Goal: Task Accomplishment & Management: Manage account settings

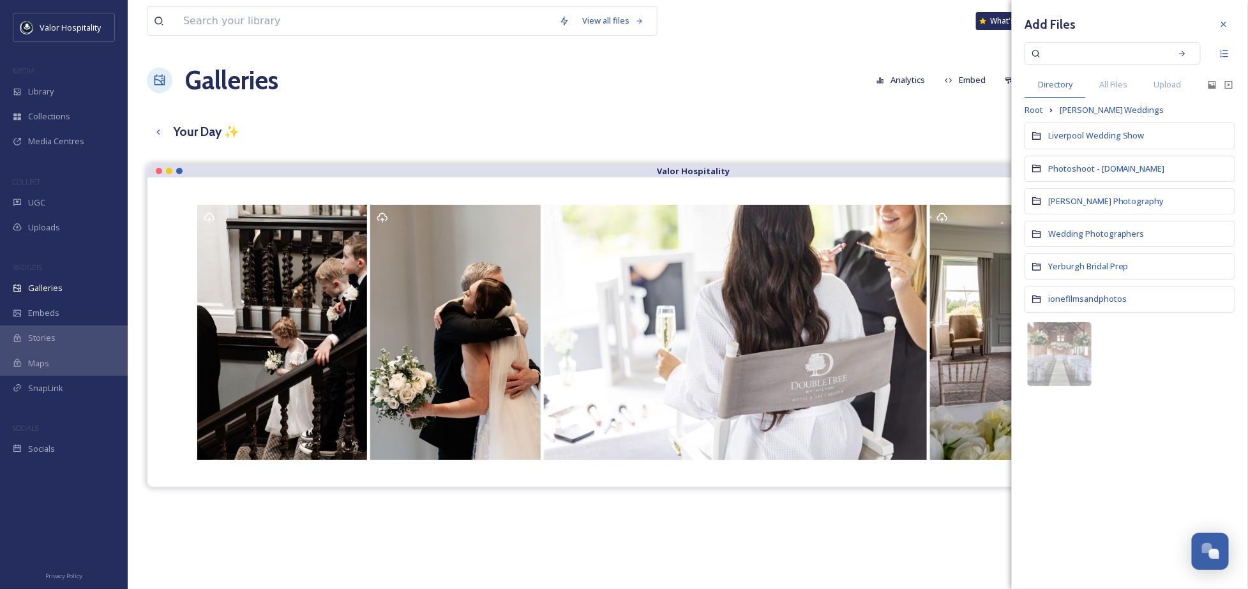
click at [885, 4] on div "View all files What's New Ninar Elkak" at bounding box center [688, 21] width 1082 height 42
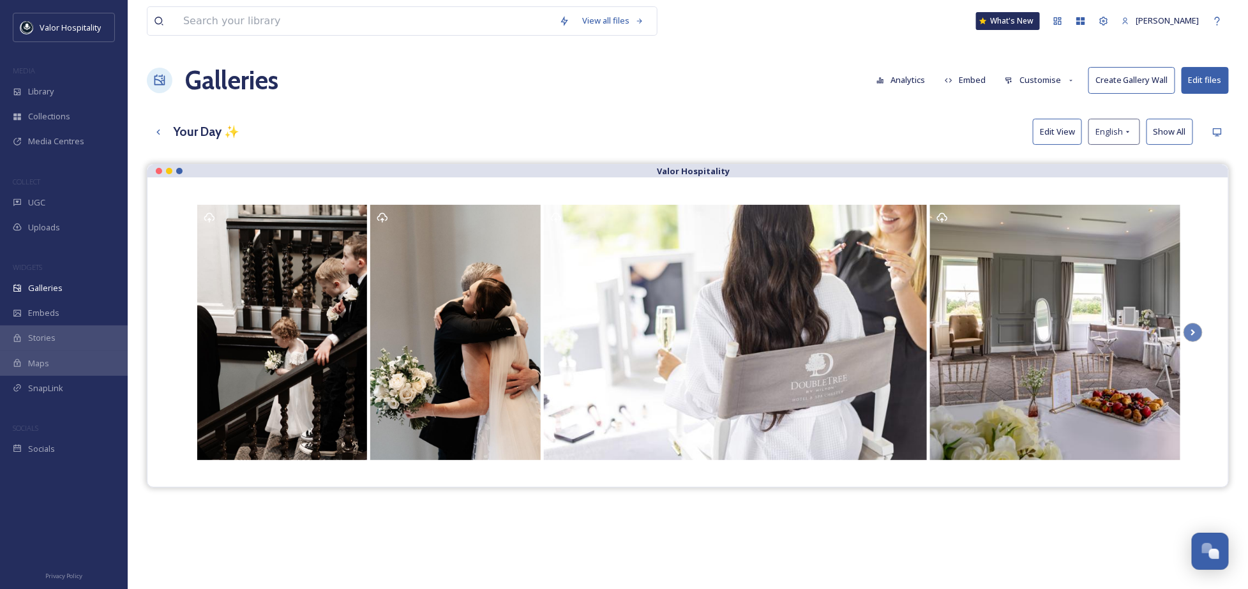
click at [1053, 80] on button "Customise" at bounding box center [1040, 80] width 84 height 25
click at [1042, 107] on div "Layout" at bounding box center [1043, 109] width 89 height 25
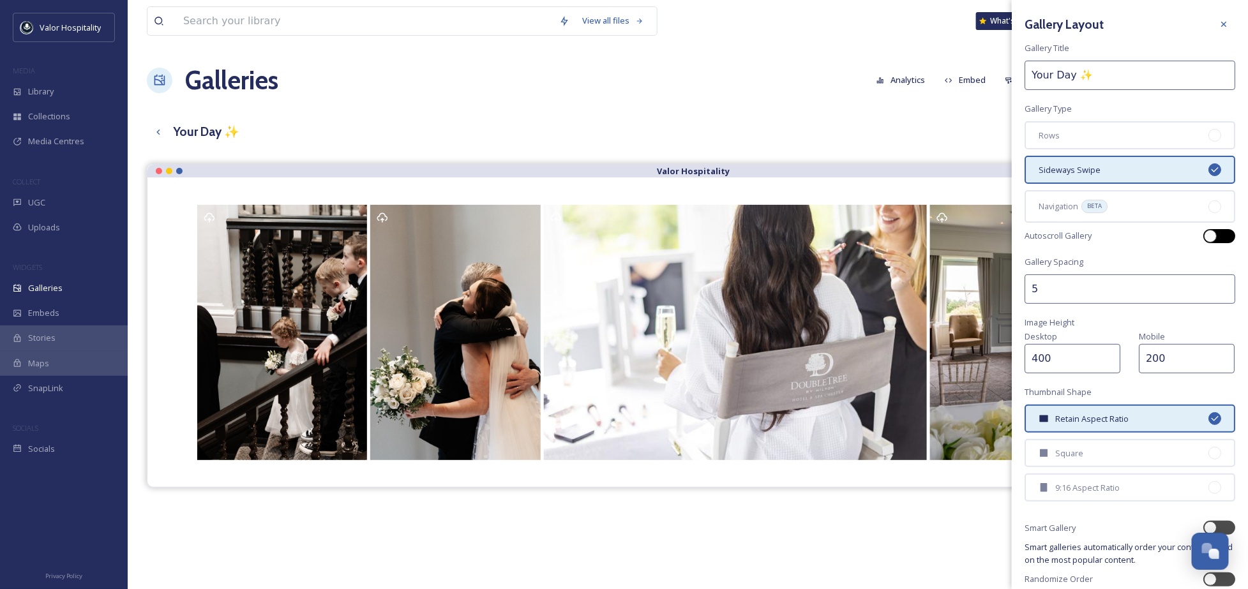
click at [1223, 233] on div at bounding box center [1226, 236] width 6 height 6
checkbox input "true"
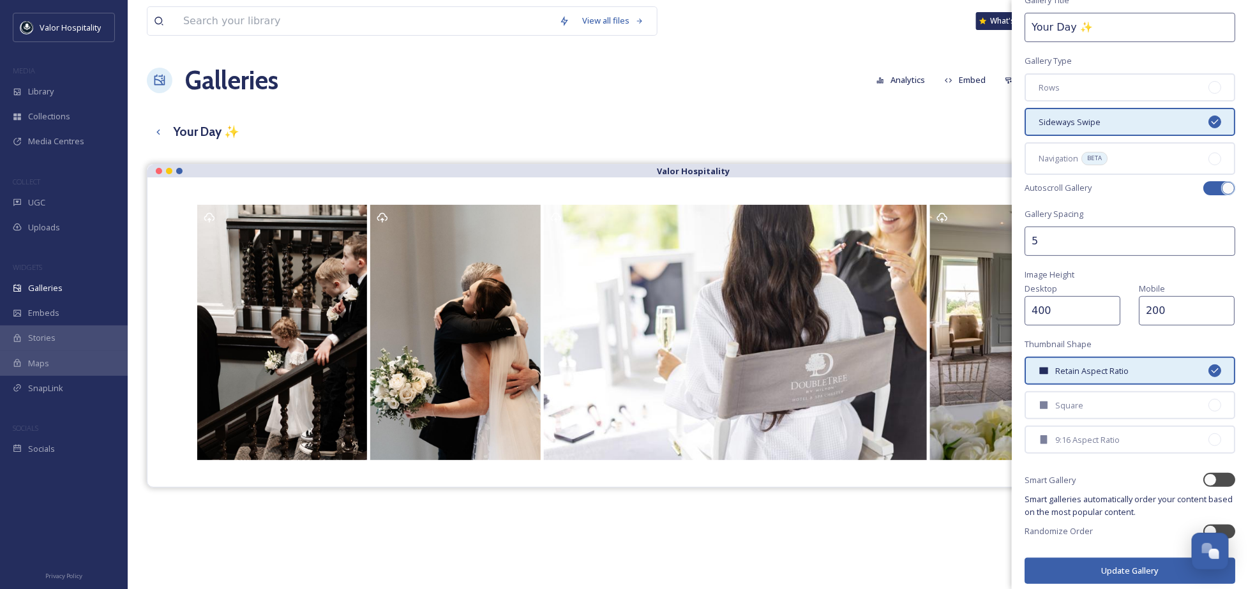
click at [1108, 558] on button "Update Gallery" at bounding box center [1130, 571] width 211 height 26
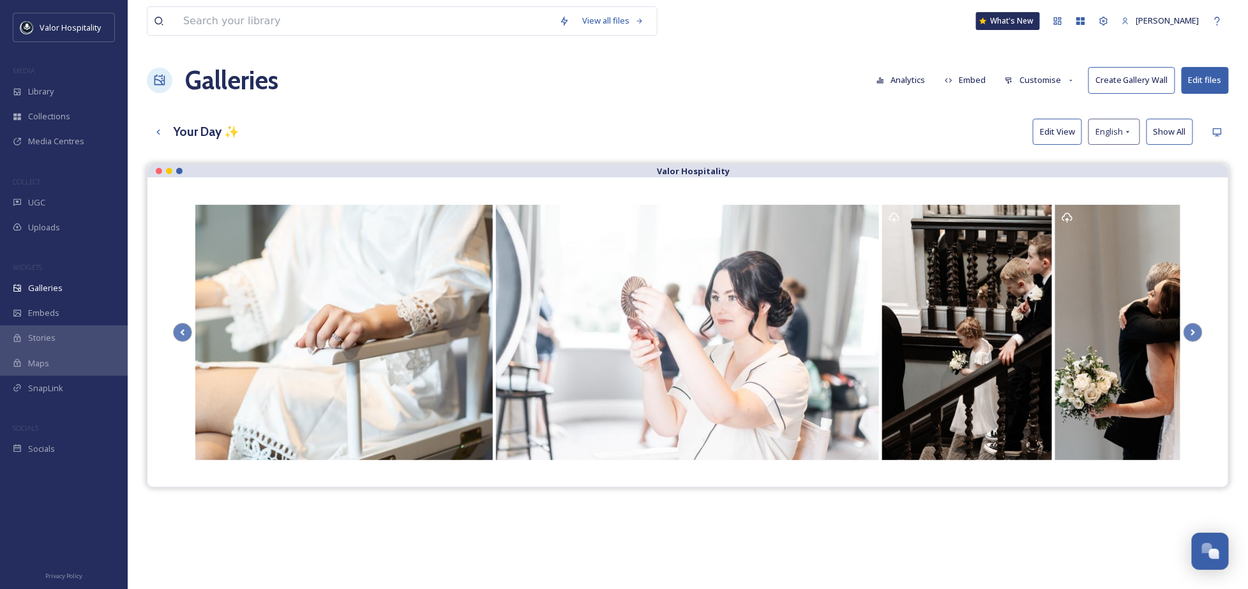
click at [799, 86] on div "Galleries Analytics Embed Customise Create Gallery Wall Edit files" at bounding box center [688, 80] width 1082 height 38
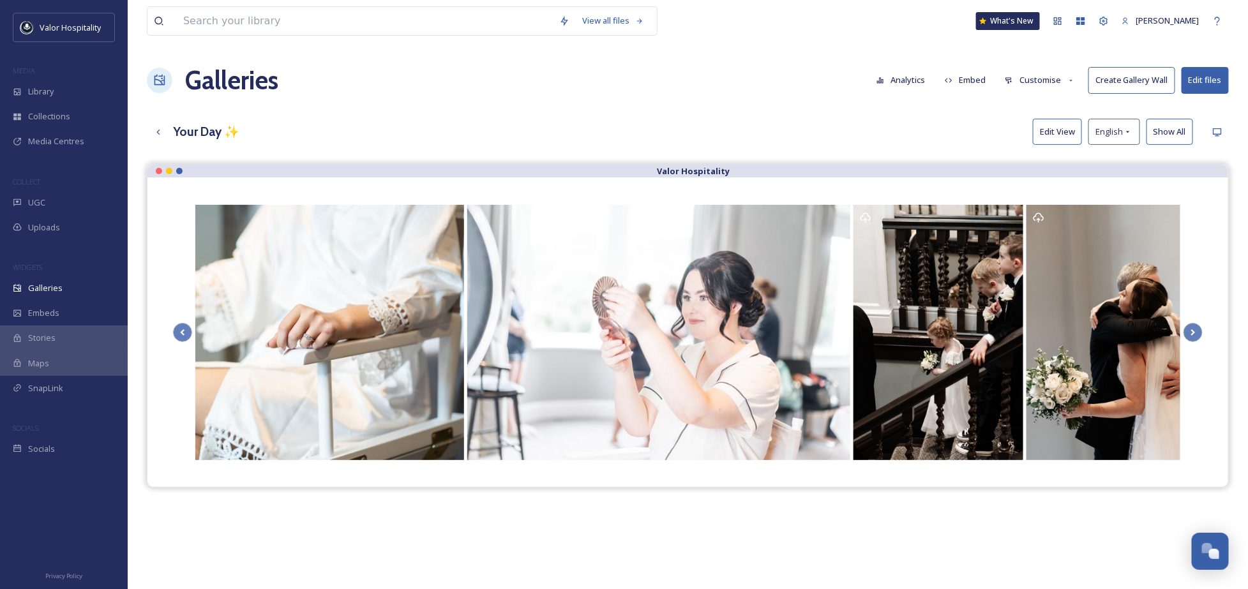
click at [1065, 135] on button "Edit View" at bounding box center [1057, 132] width 49 height 26
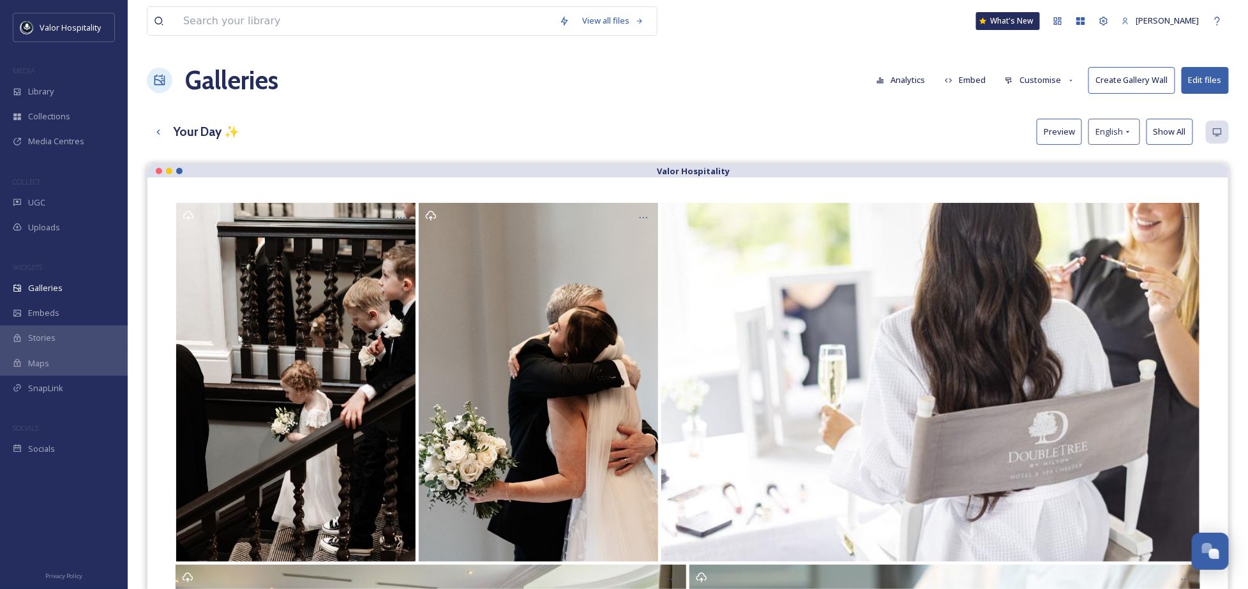
click at [1065, 135] on button "Preview" at bounding box center [1059, 132] width 45 height 26
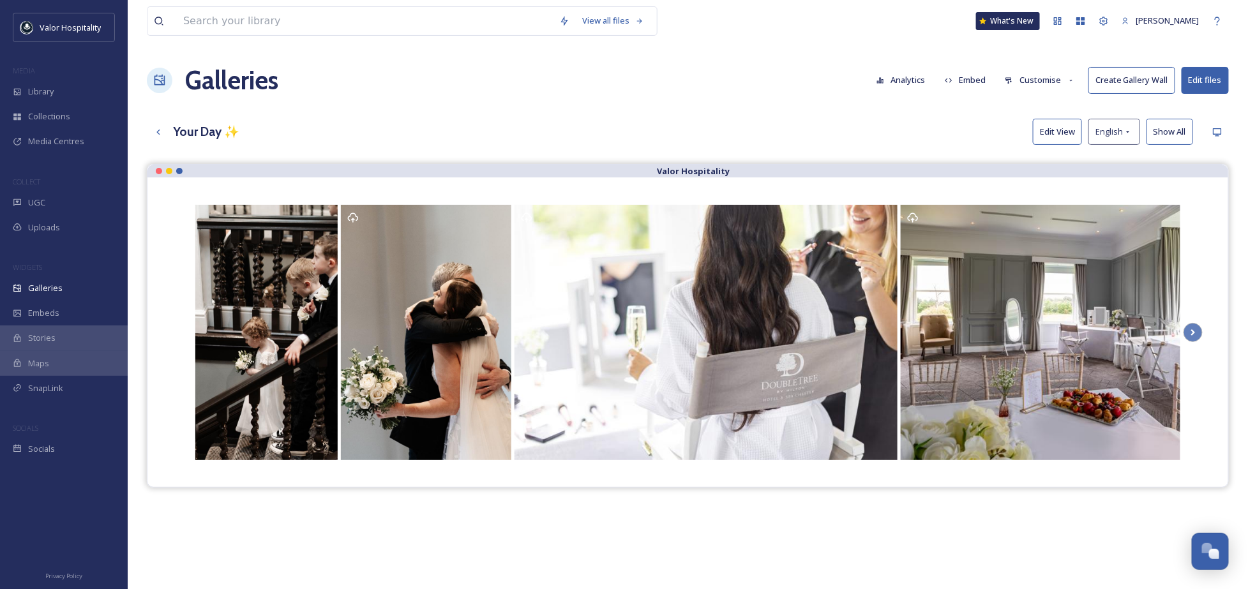
click at [836, 109] on div "View all files What's New Ninar Elkak Galleries Analytics Embed Customise Creat…" at bounding box center [688, 386] width 1120 height 772
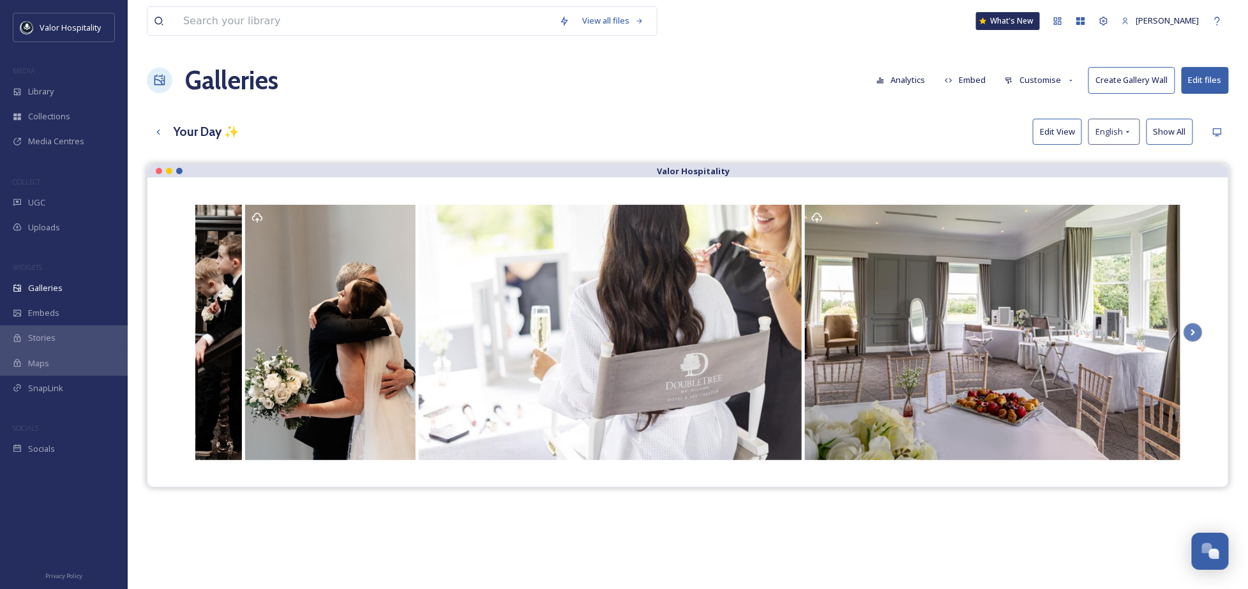
click at [701, 174] on strong "Valor Hospitality" at bounding box center [694, 170] width 73 height 11
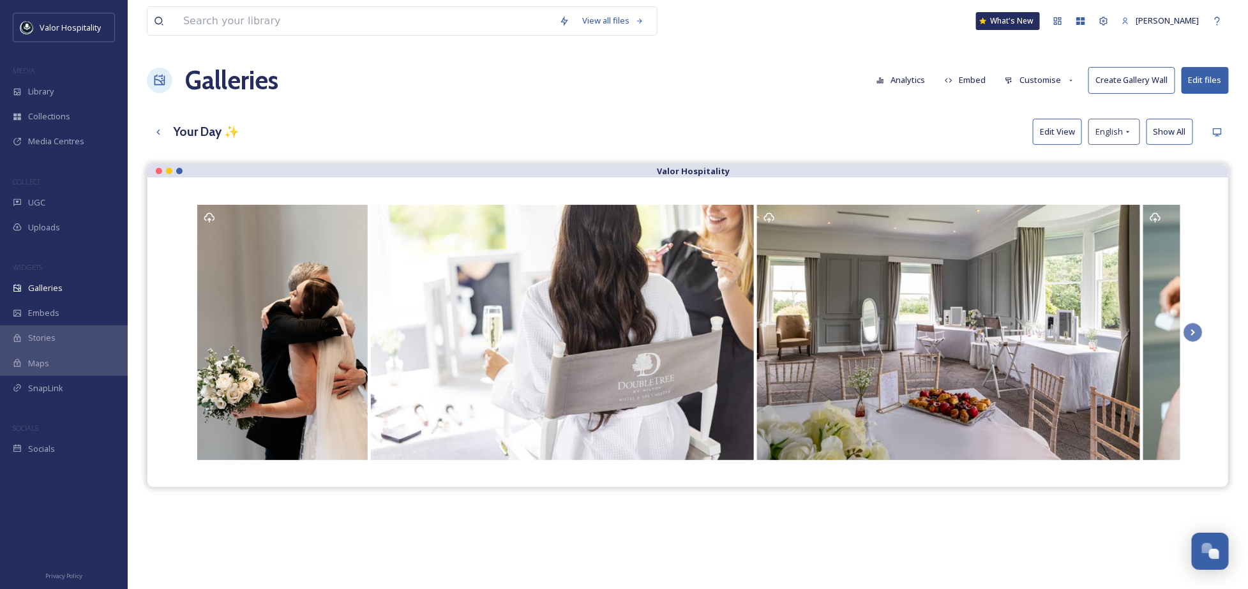
click at [1197, 70] on button "Edit files" at bounding box center [1205, 80] width 47 height 26
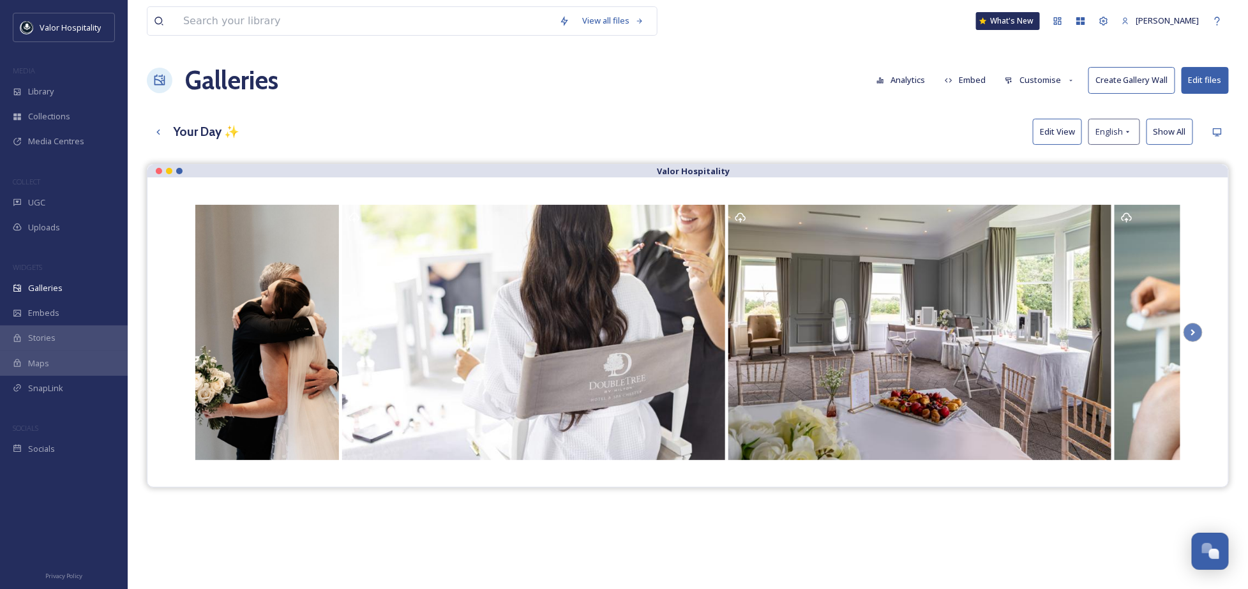
click at [744, 124] on div "Your Day ✨ Edit View English Show All" at bounding box center [688, 132] width 1082 height 26
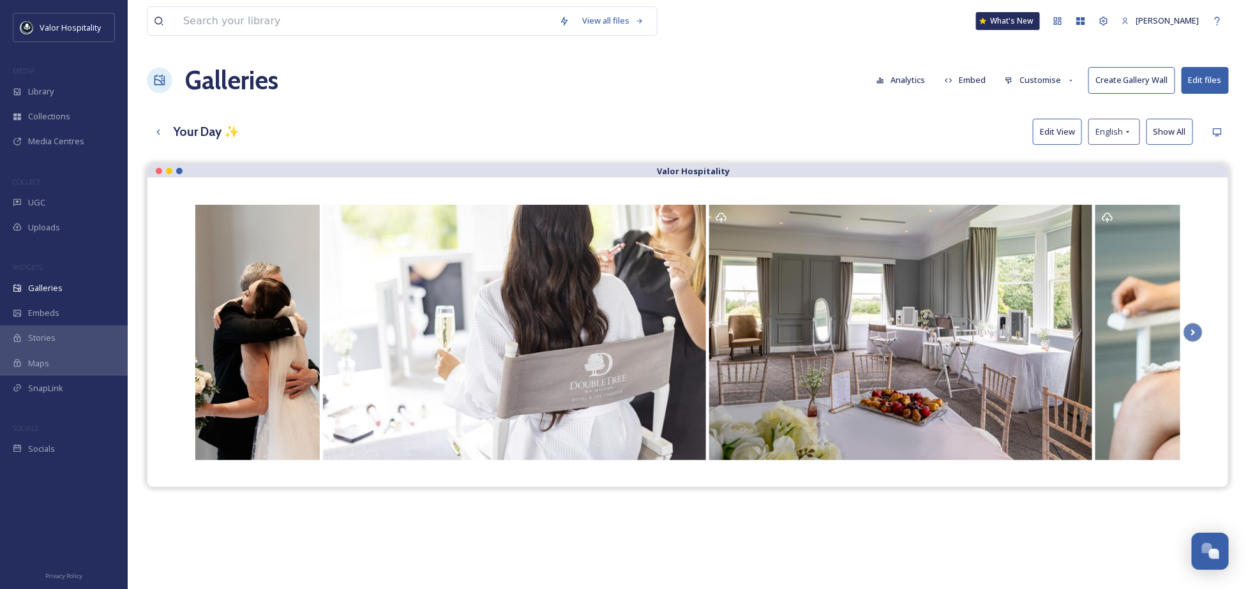
click at [1047, 74] on button "Customise" at bounding box center [1040, 80] width 84 height 25
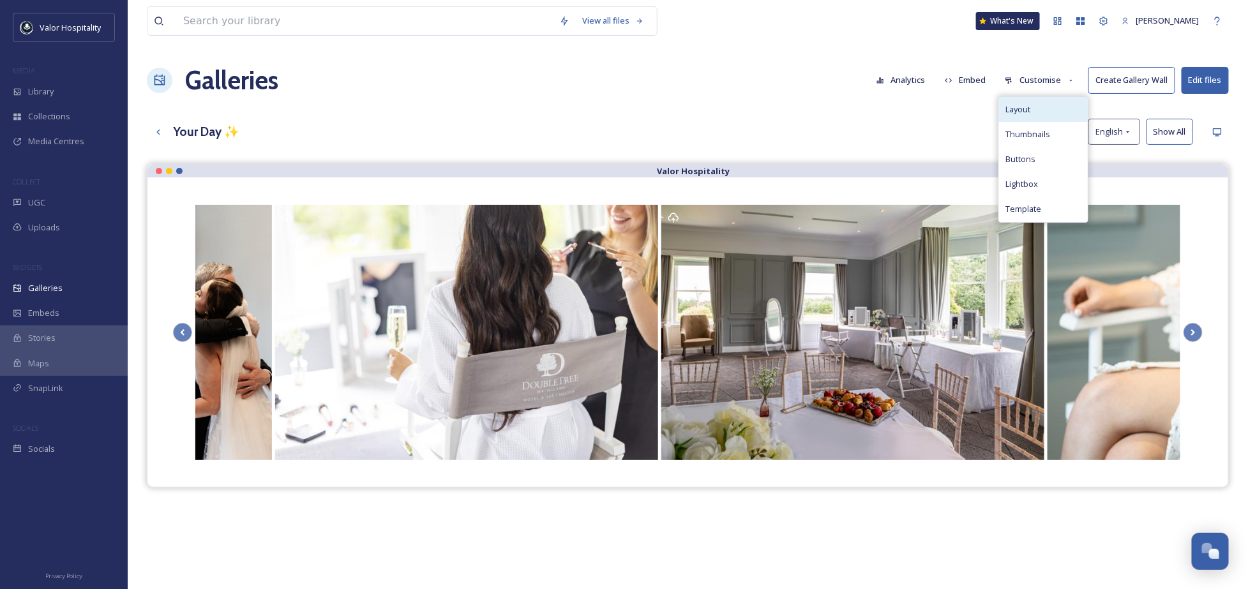
click at [1039, 112] on div "Layout" at bounding box center [1043, 109] width 89 height 25
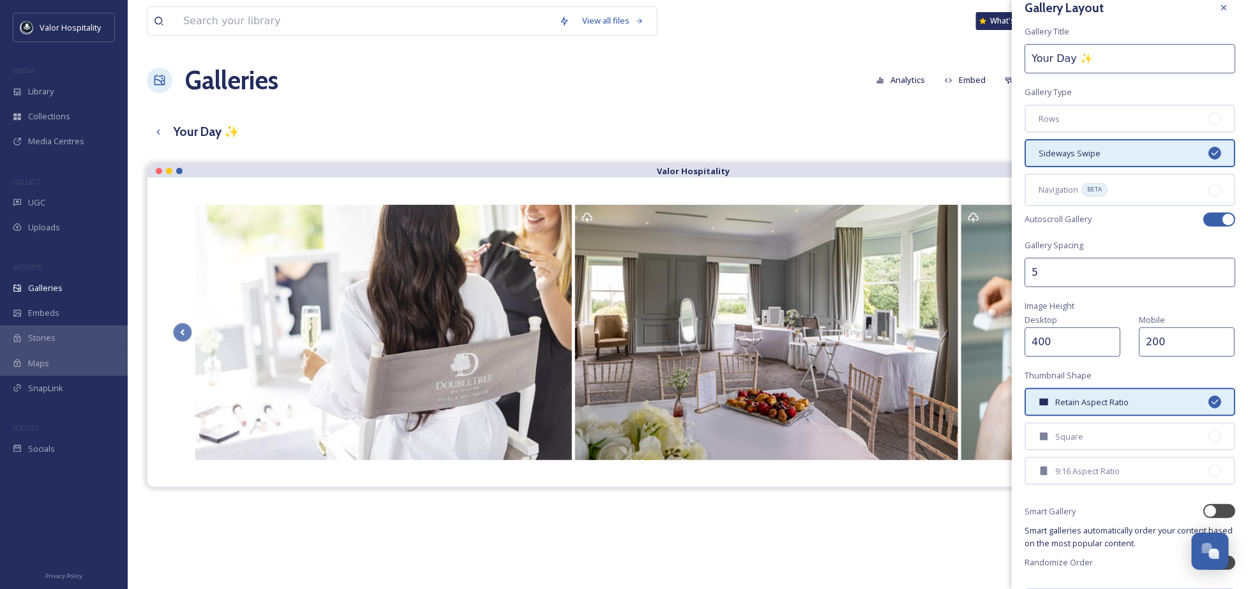
scroll to position [0, 0]
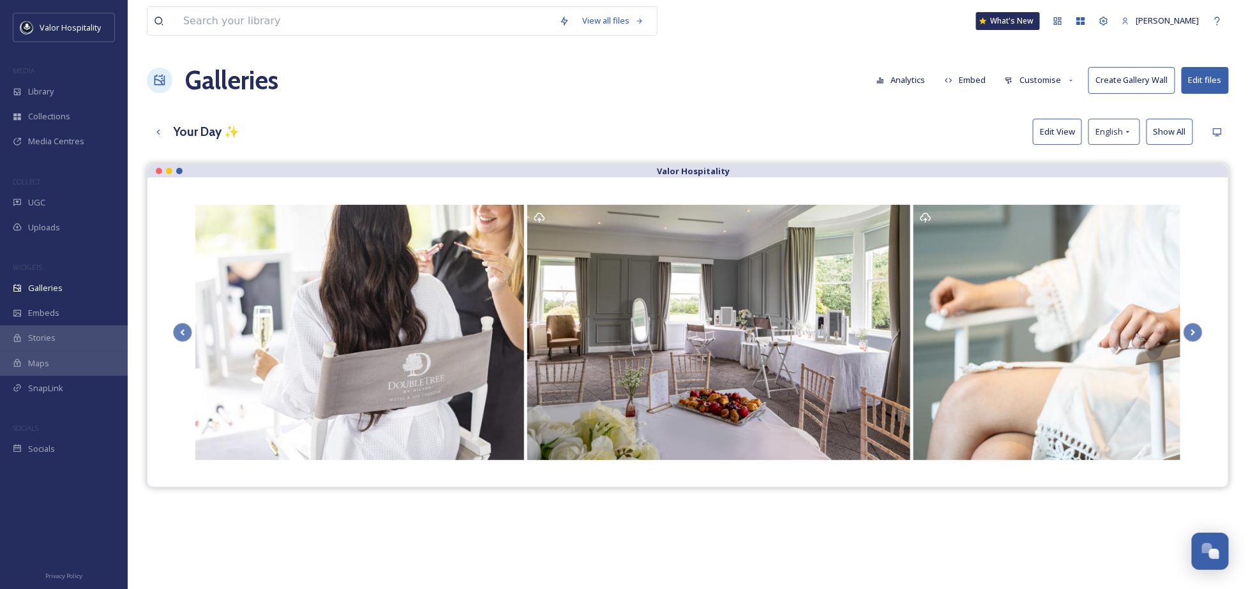
click at [957, 94] on div "Galleries Analytics Embed Customise Create Gallery Wall Edit files" at bounding box center [688, 80] width 1082 height 38
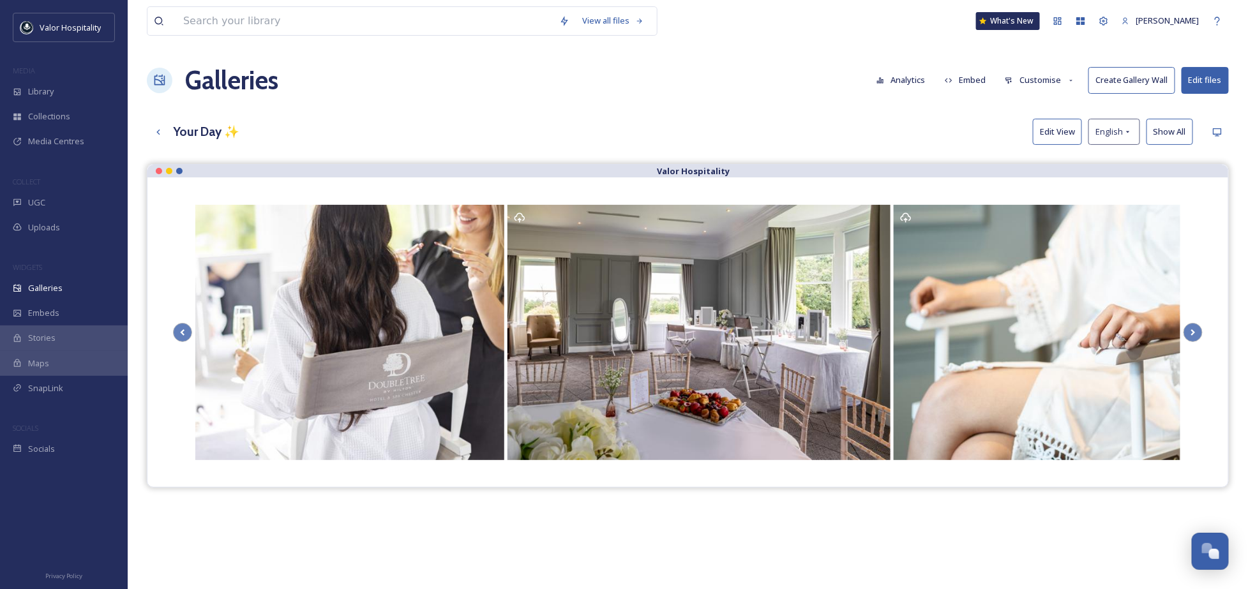
click at [1055, 77] on button "Customise" at bounding box center [1040, 80] width 84 height 25
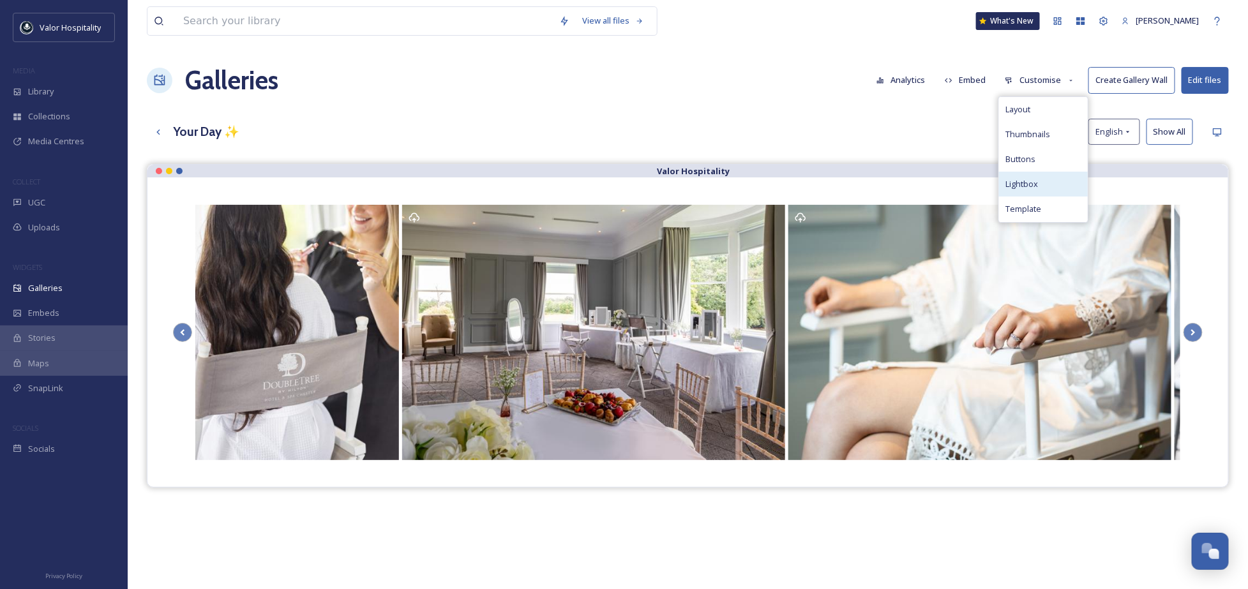
click at [1034, 178] on span "Lightbox" at bounding box center [1021, 184] width 33 height 12
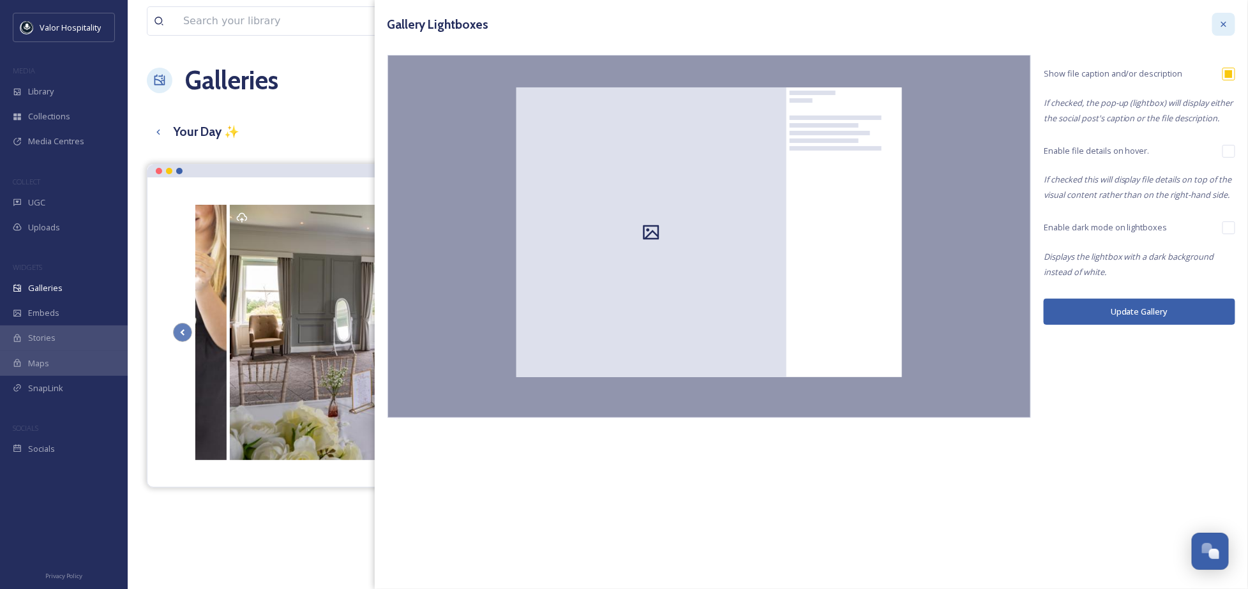
click at [1224, 26] on icon at bounding box center [1224, 24] width 10 height 10
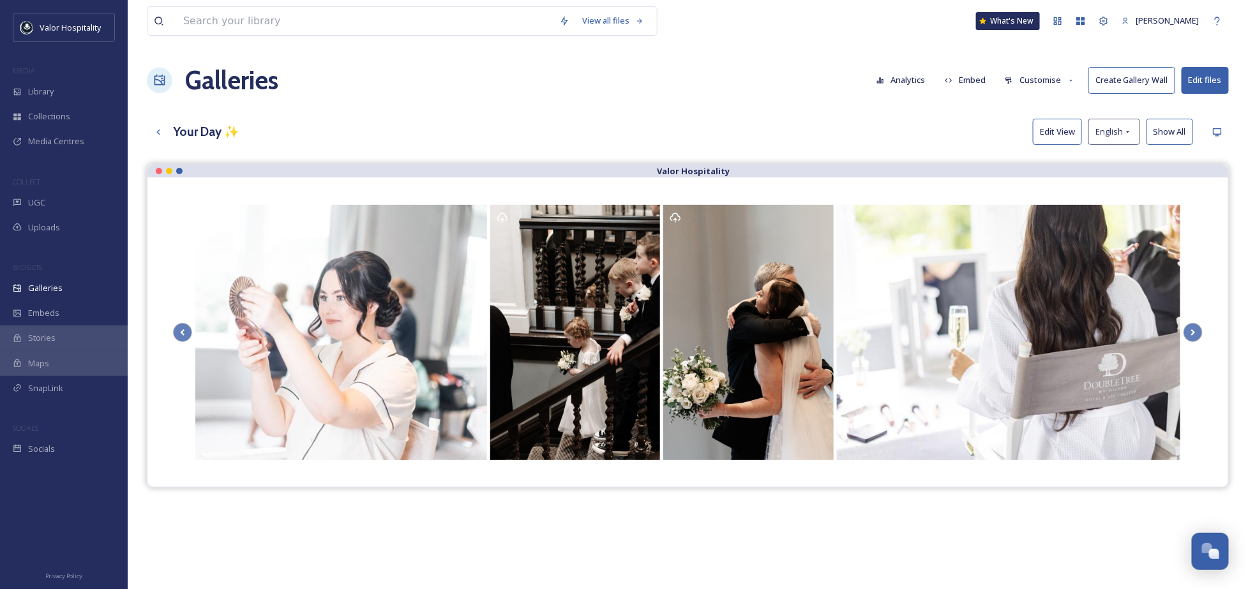
click at [656, 110] on div "View all files What's New Ninar Elkak Galleries Analytics Embed Customise Creat…" at bounding box center [688, 386] width 1120 height 772
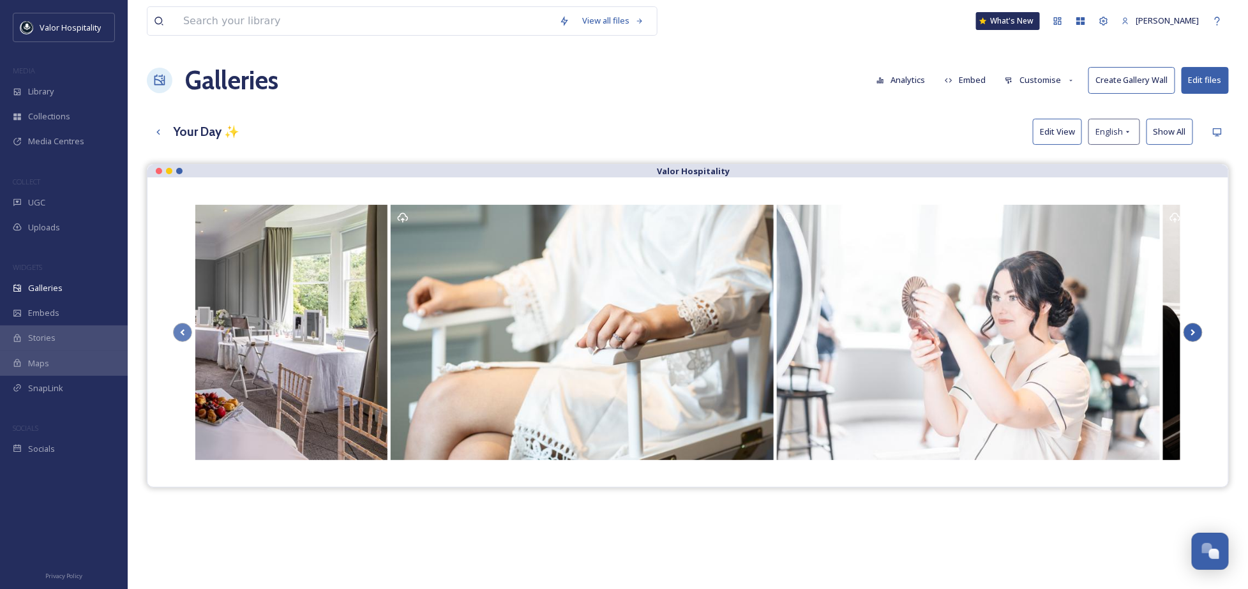
click at [1196, 329] on icon at bounding box center [1193, 332] width 18 height 19
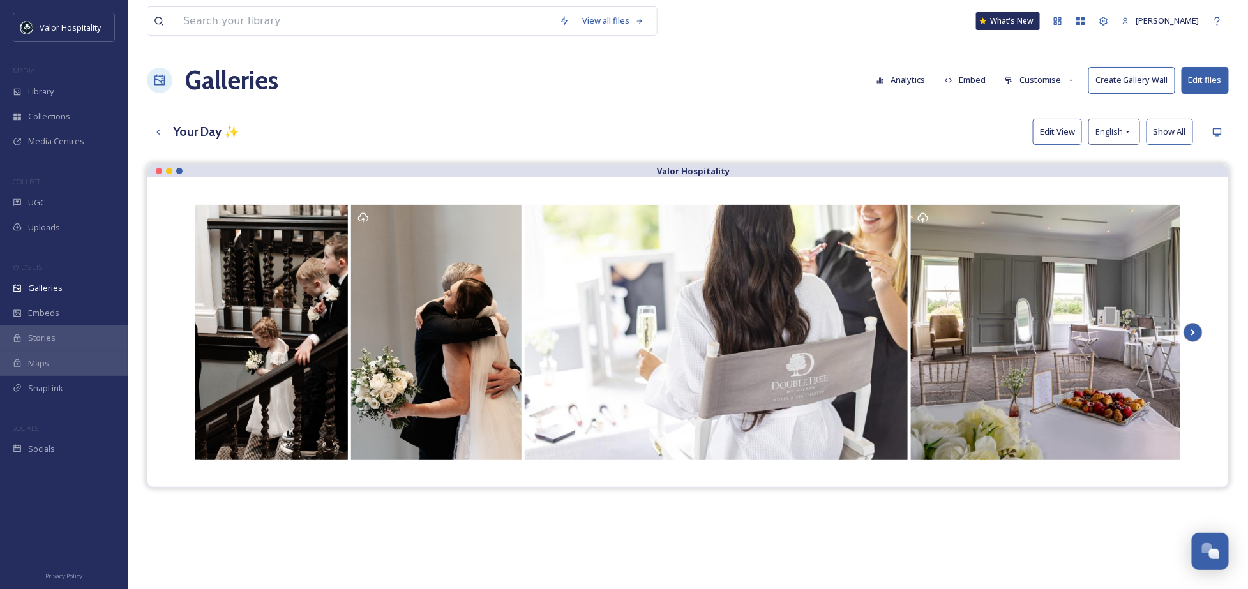
click at [1198, 329] on icon at bounding box center [1193, 332] width 18 height 19
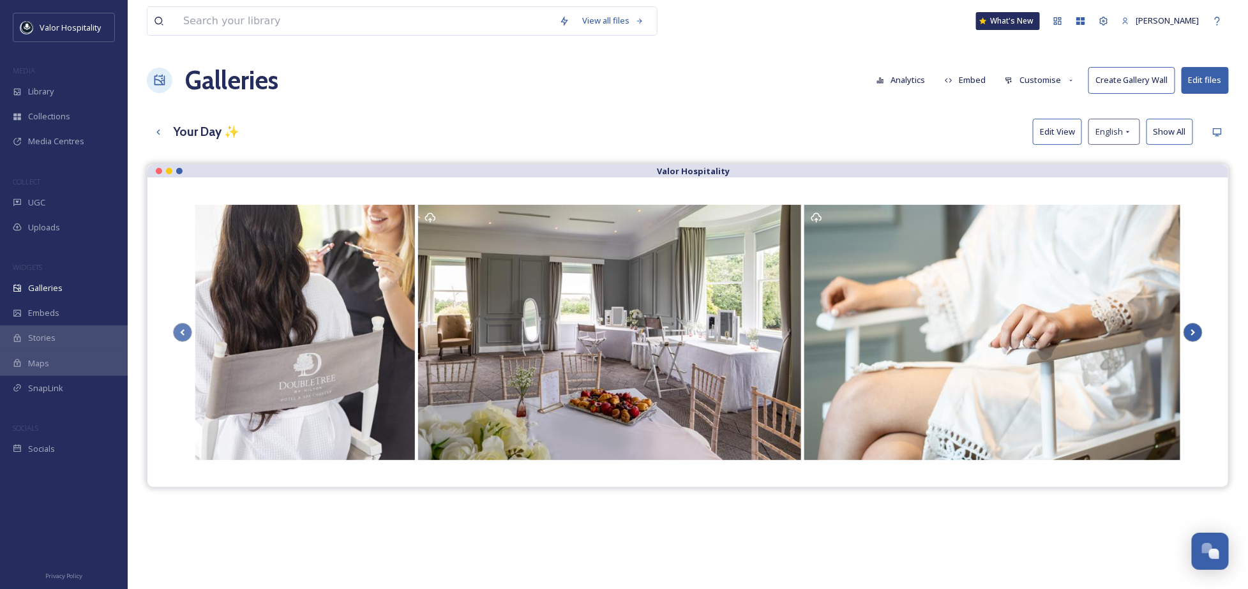
click at [1198, 329] on icon at bounding box center [1193, 332] width 18 height 19
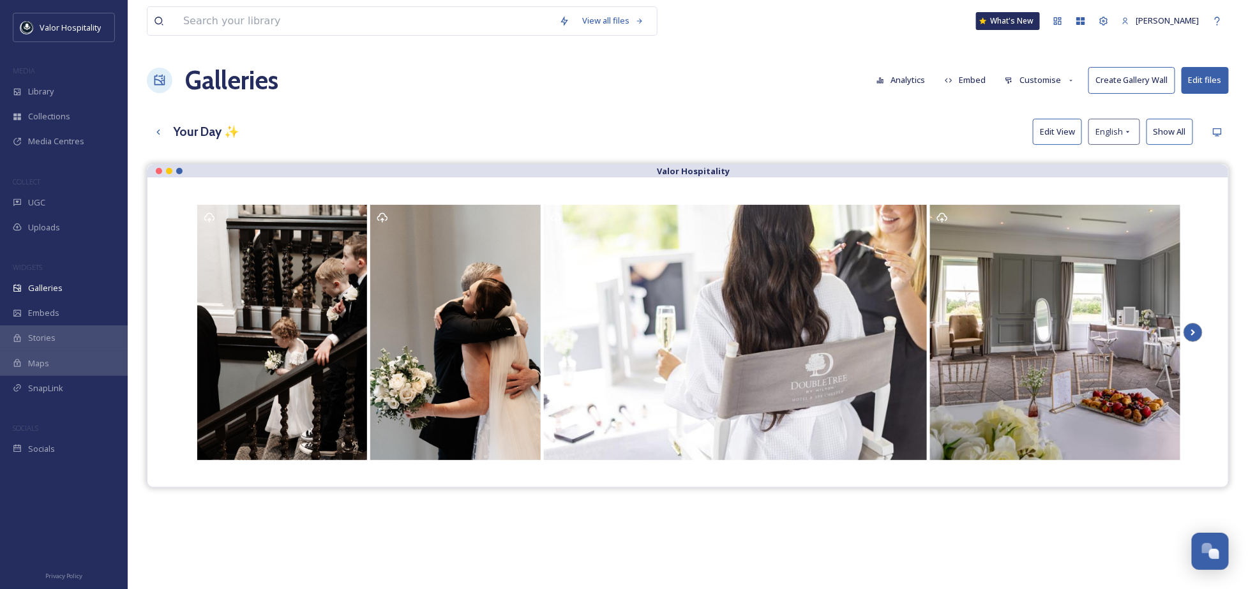
click at [1198, 329] on icon at bounding box center [1193, 332] width 18 height 19
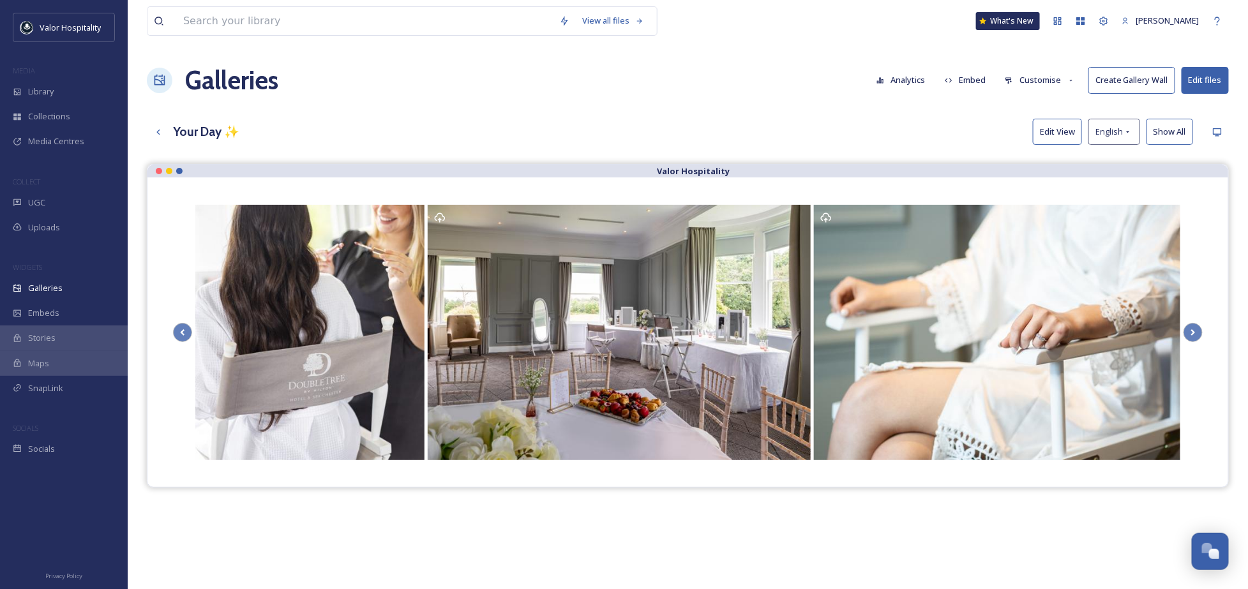
click at [346, 134] on div "Your Day ✨ Edit View English Show All" at bounding box center [688, 132] width 1082 height 26
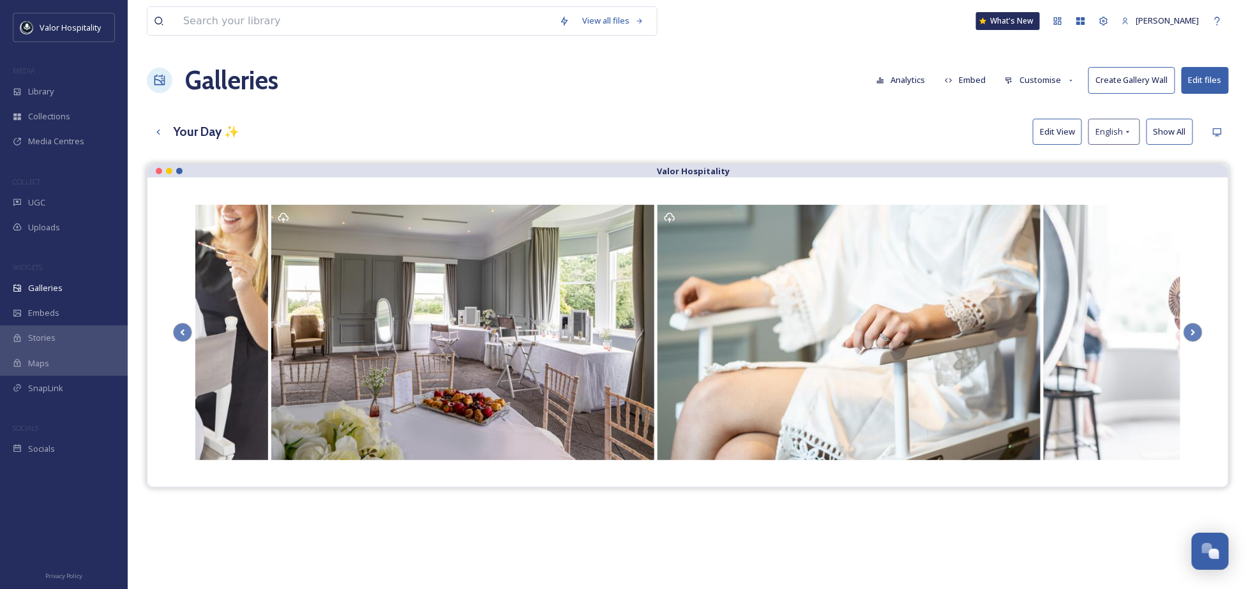
click at [1037, 86] on button "Customise" at bounding box center [1040, 80] width 84 height 25
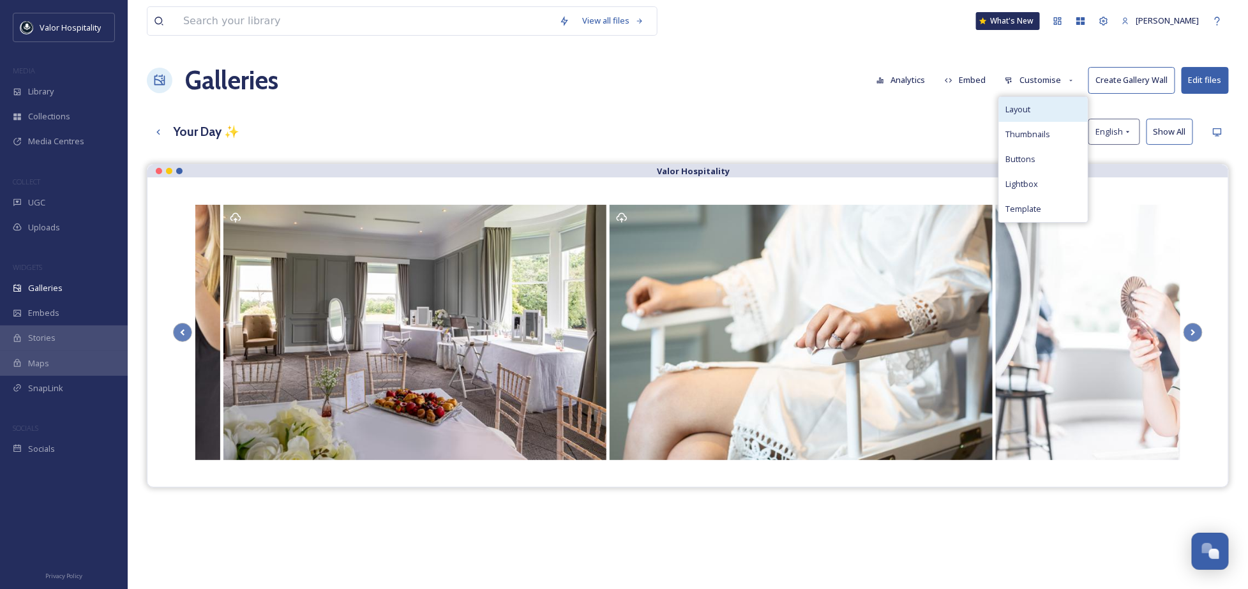
click at [1030, 105] on span "Layout" at bounding box center [1017, 109] width 25 height 12
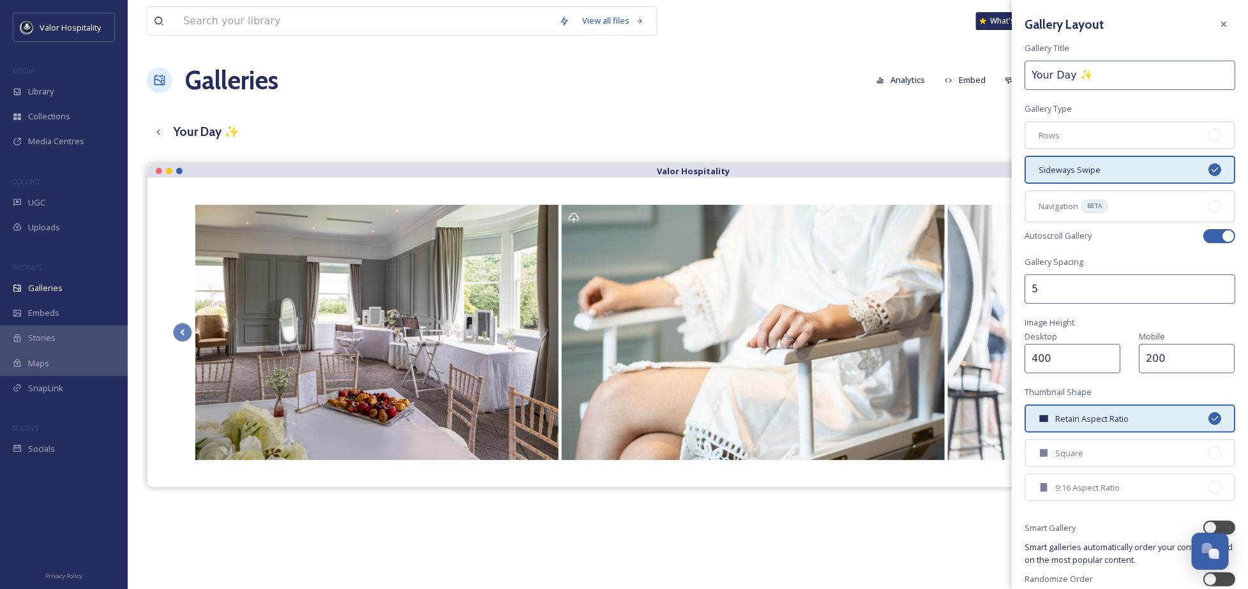
click at [1074, 285] on input "5" at bounding box center [1130, 289] width 211 height 29
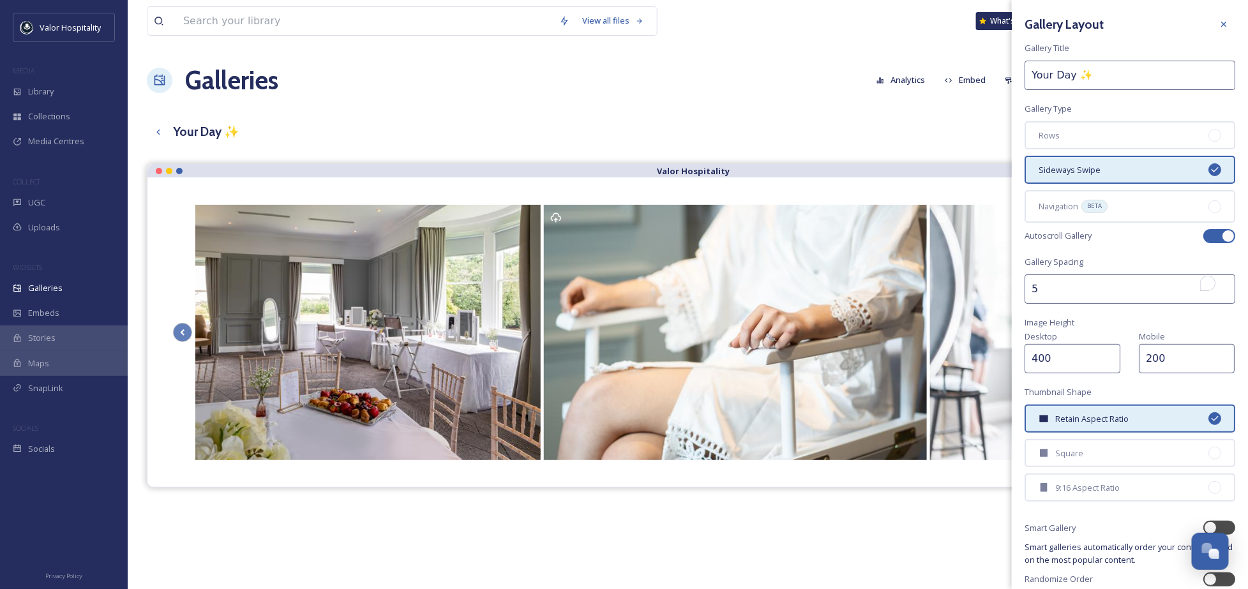
click at [1074, 285] on input "5" at bounding box center [1130, 289] width 211 height 29
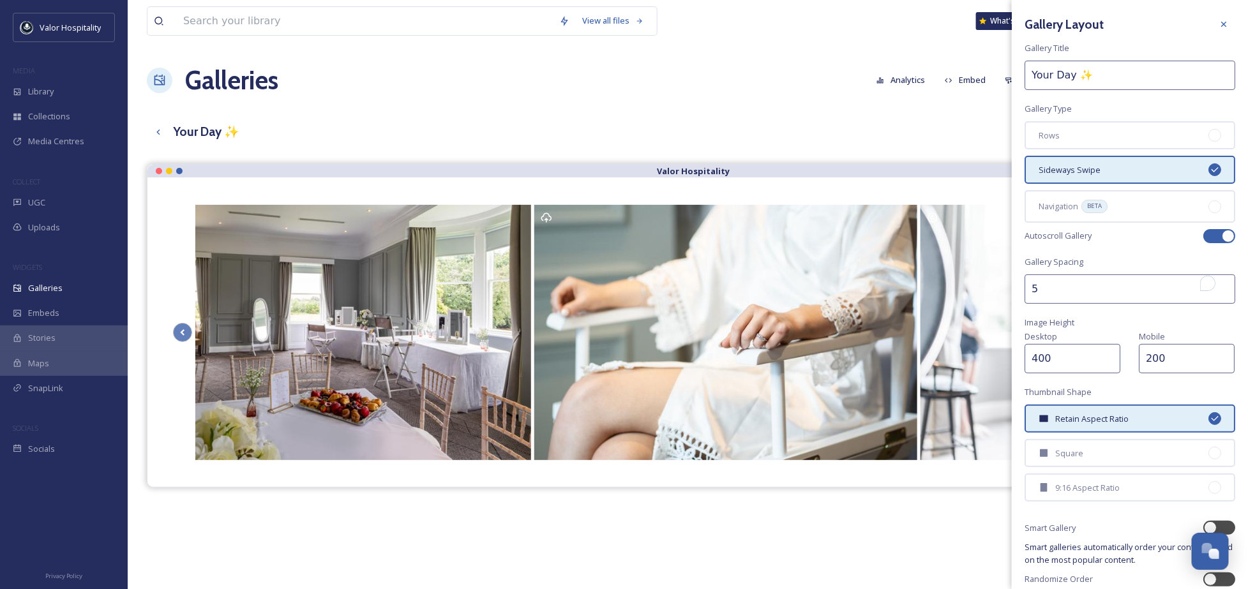
click at [1074, 285] on input "5" at bounding box center [1130, 289] width 211 height 29
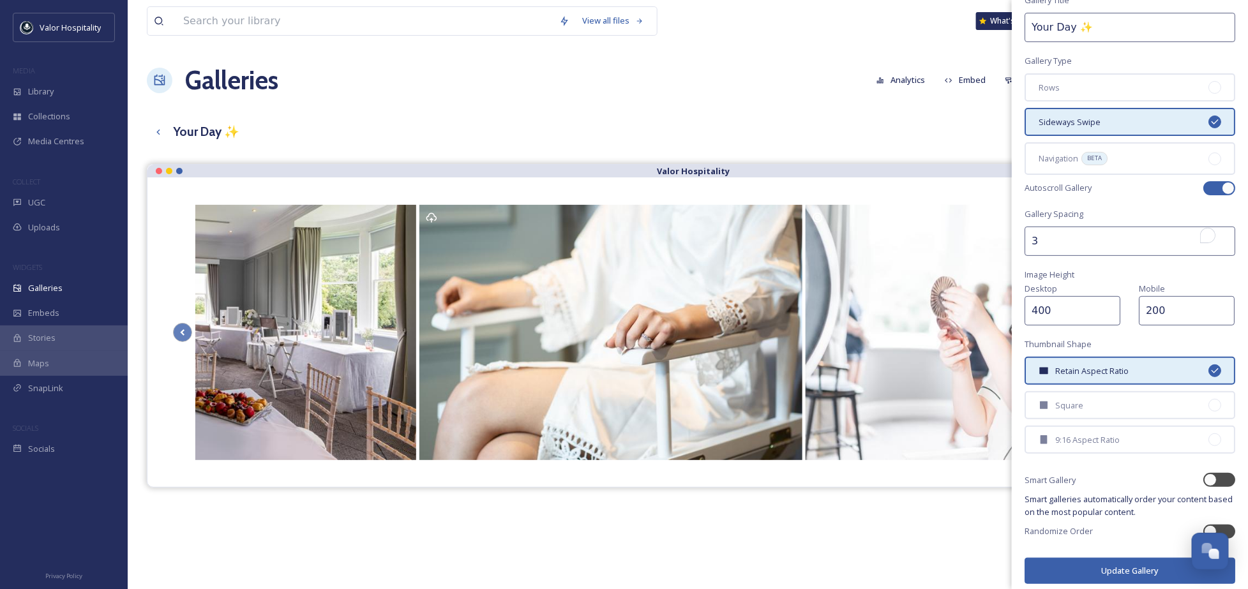
type input "3"
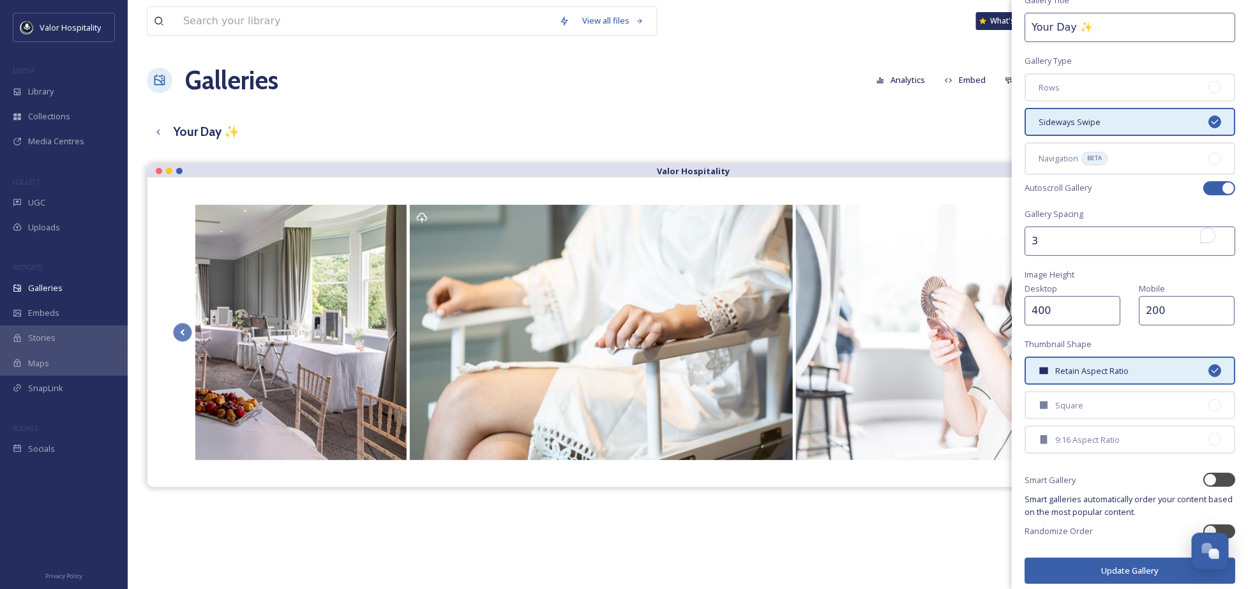
click at [1152, 561] on button "Update Gallery" at bounding box center [1130, 571] width 211 height 26
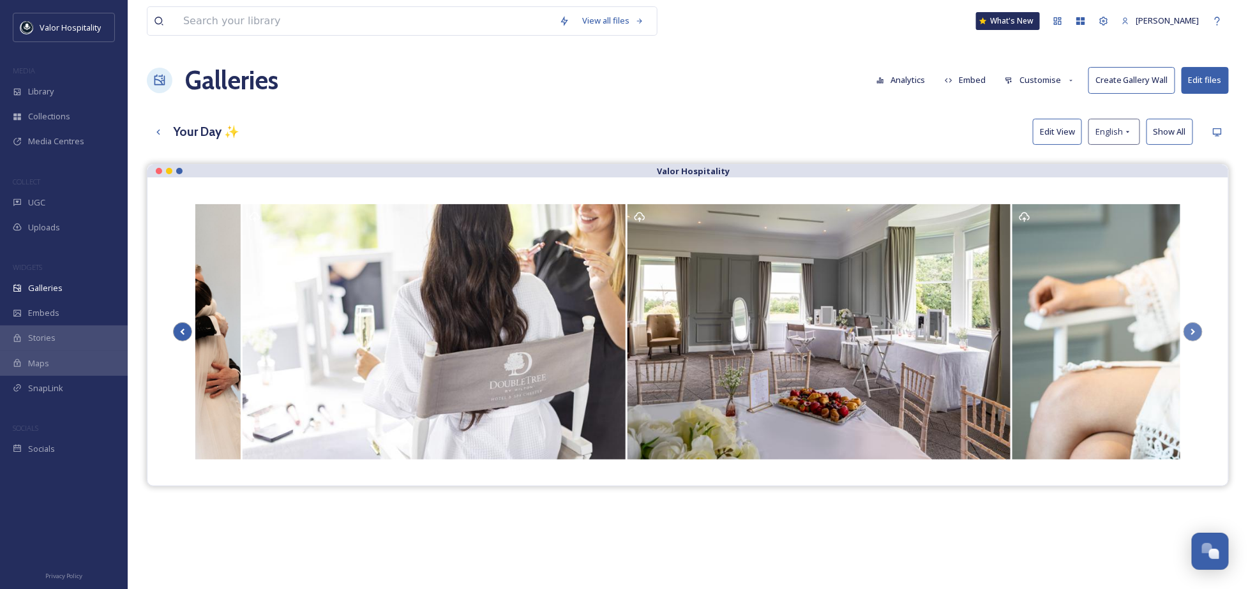
click at [181, 329] on icon at bounding box center [183, 331] width 18 height 19
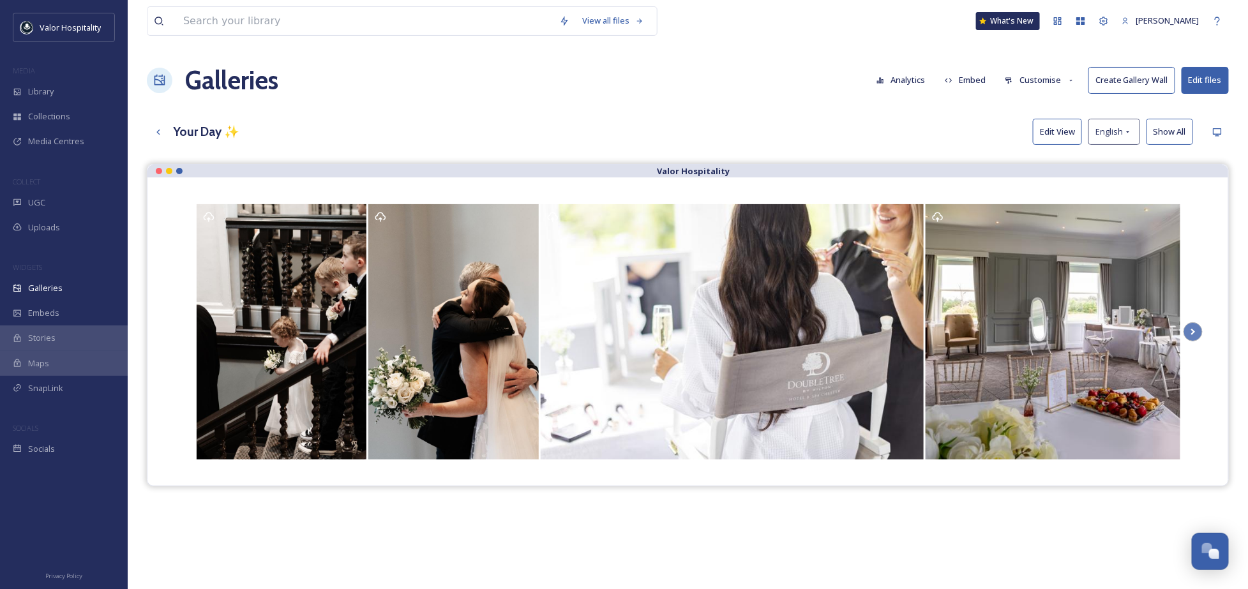
click at [181, 329] on div at bounding box center [688, 331] width 1030 height 257
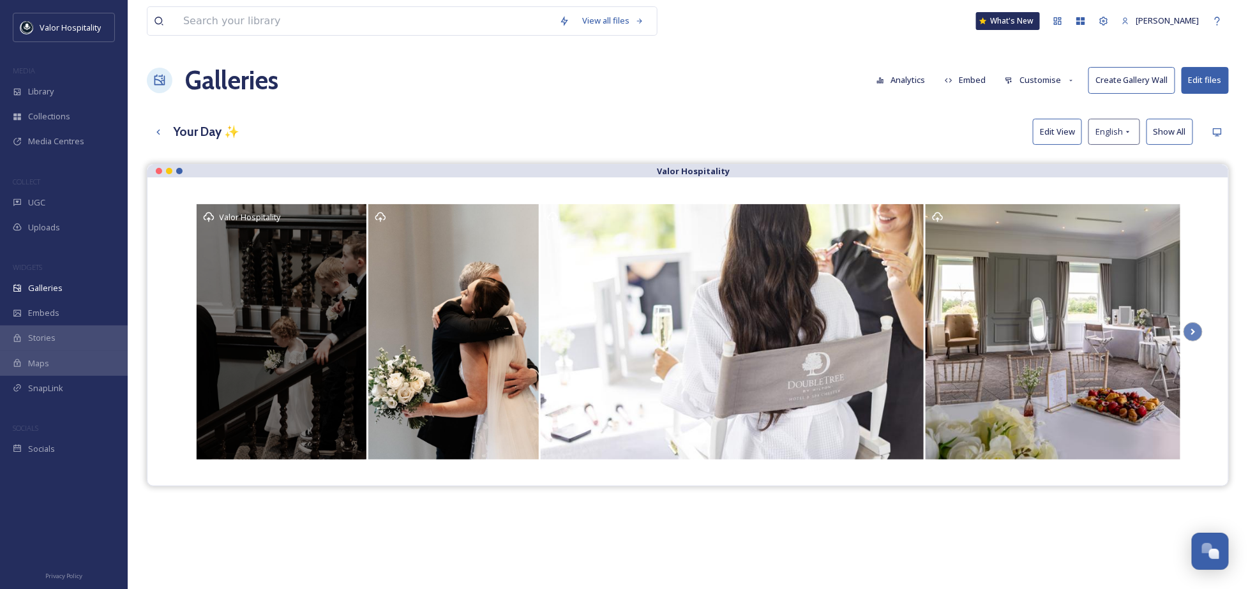
click at [338, 225] on div "Valor Hospitality" at bounding box center [282, 331] width 170 height 255
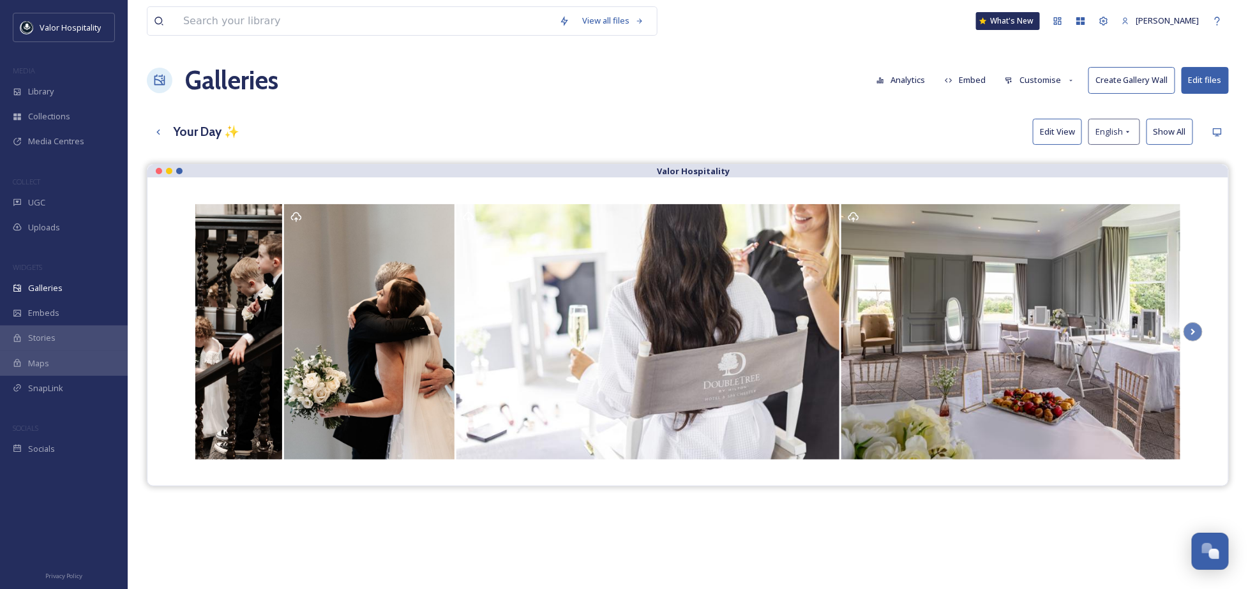
click at [1044, 83] on button "Customise" at bounding box center [1040, 80] width 84 height 25
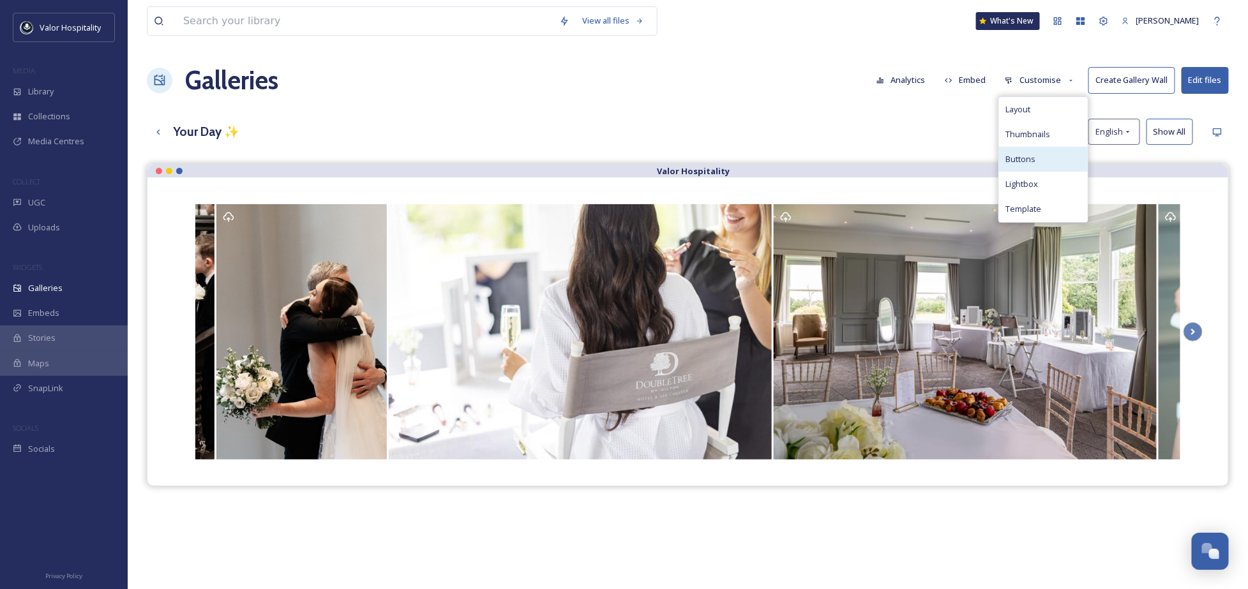
click at [1043, 158] on div "Buttons" at bounding box center [1043, 159] width 89 height 25
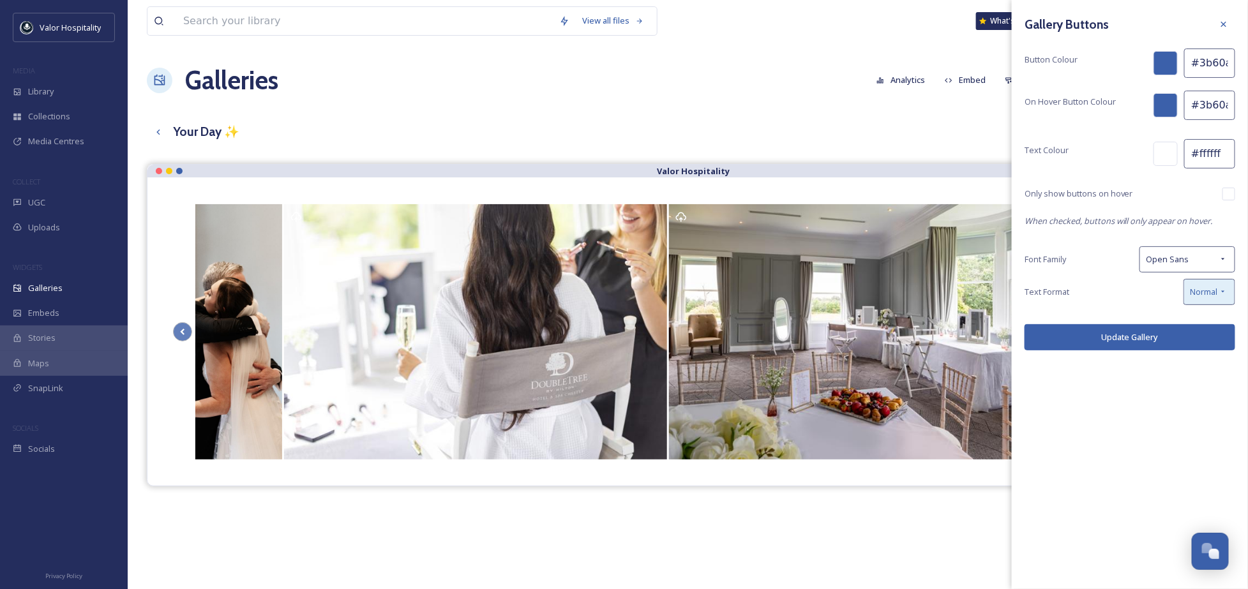
click at [1219, 292] on icon at bounding box center [1223, 292] width 10 height 10
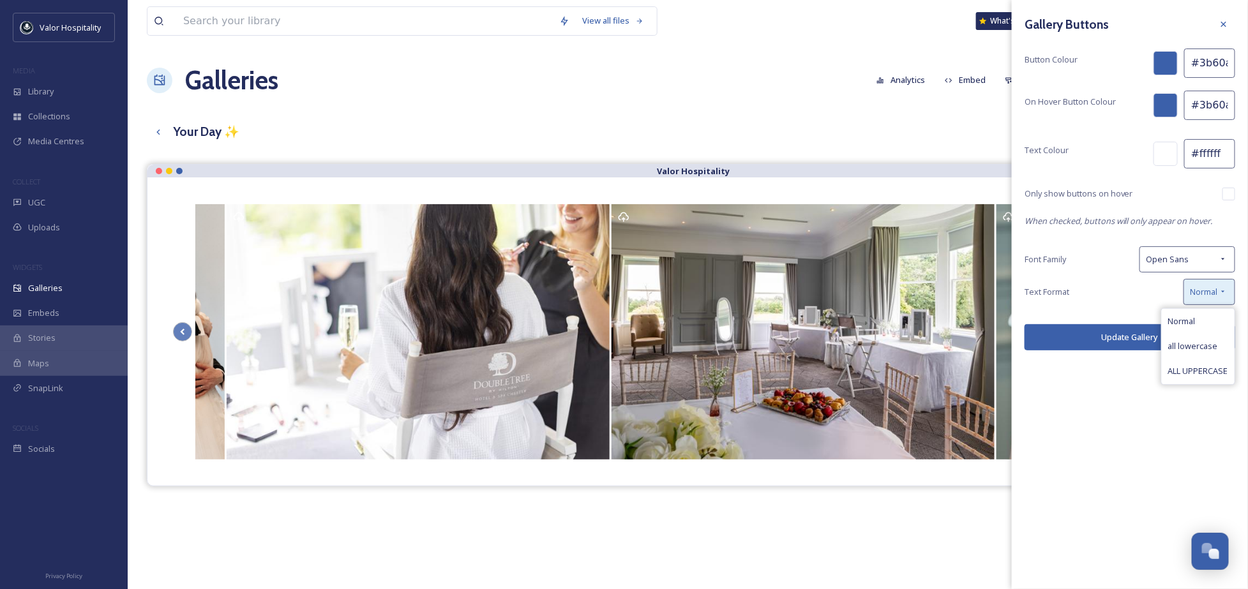
click at [1219, 292] on icon at bounding box center [1223, 292] width 10 height 10
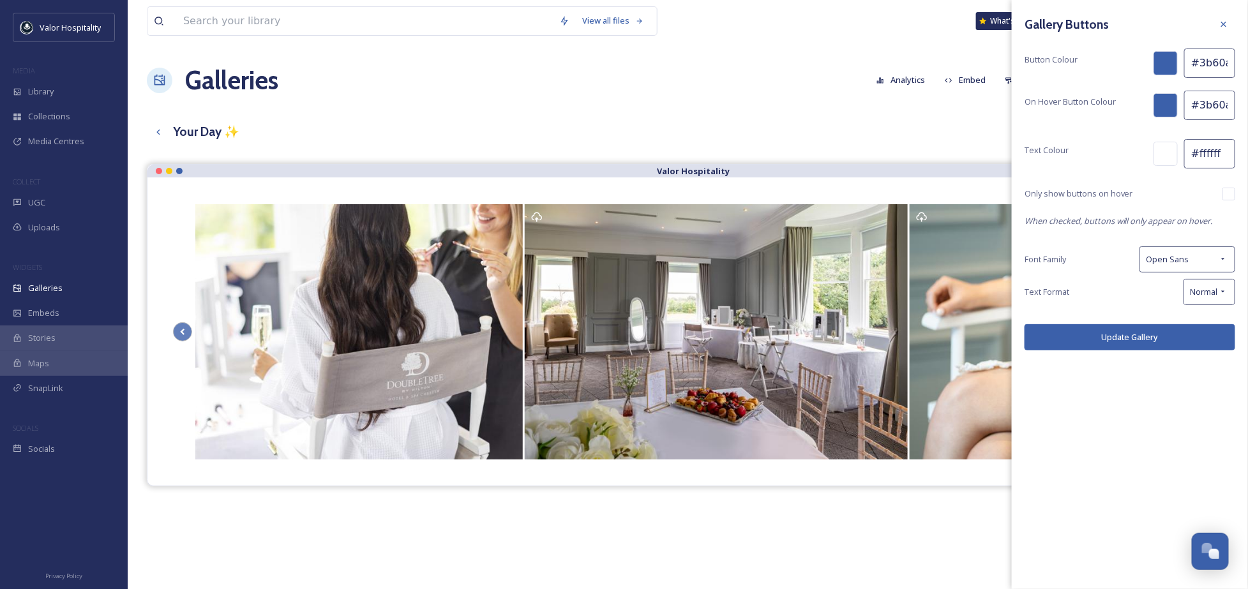
click at [1198, 216] on em "When checked, buttons will only appear on hover." at bounding box center [1119, 220] width 188 height 11
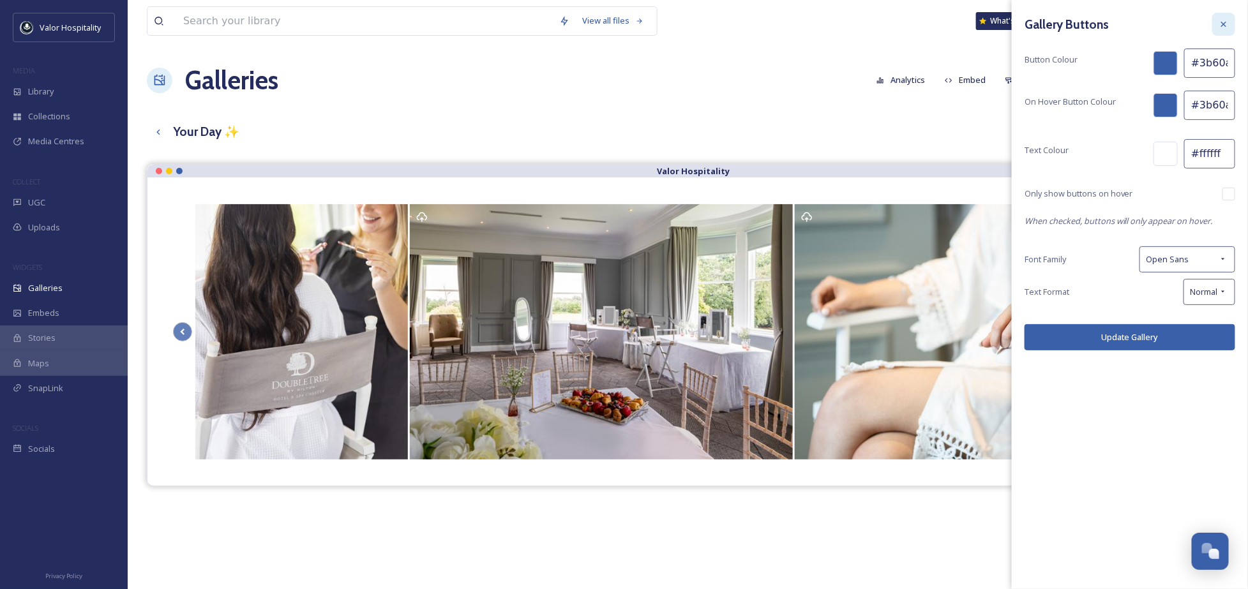
click at [1230, 22] on div at bounding box center [1223, 24] width 23 height 23
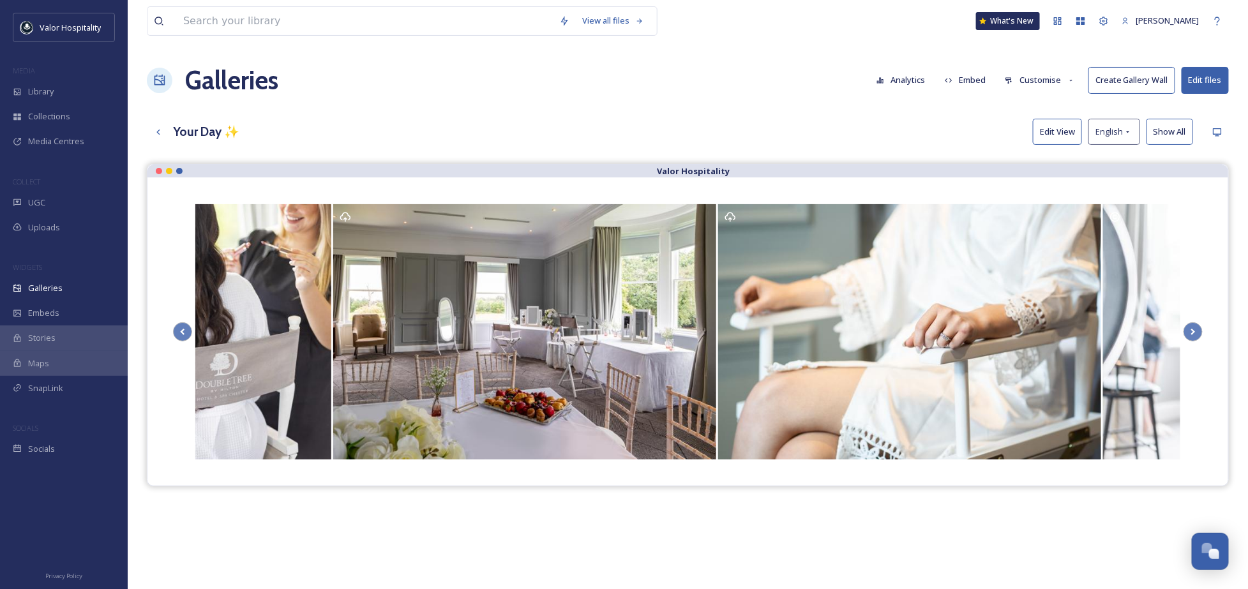
click at [1041, 75] on button "Customise" at bounding box center [1040, 80] width 84 height 25
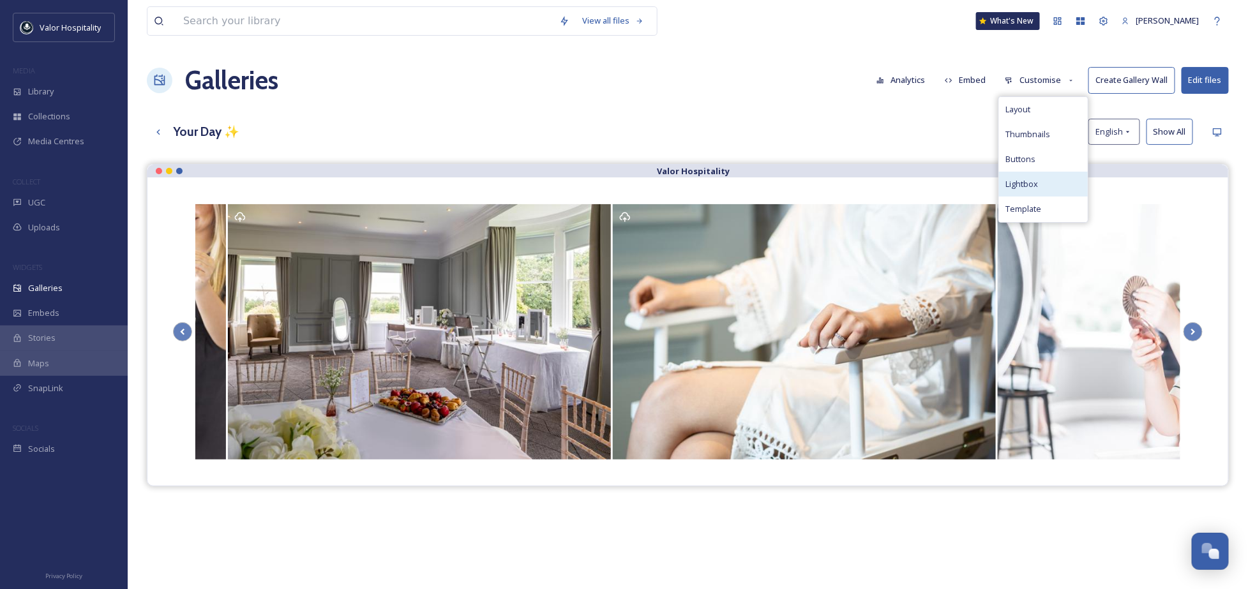
click at [1053, 190] on div "Lightbox" at bounding box center [1043, 184] width 89 height 25
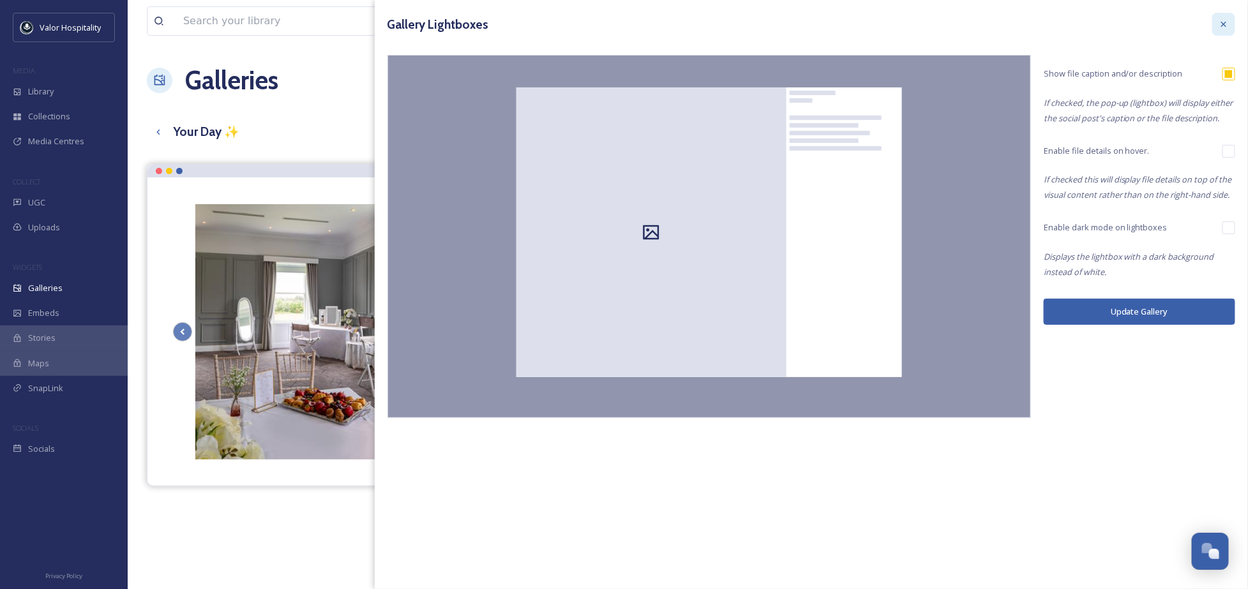
click at [1224, 28] on icon at bounding box center [1224, 24] width 10 height 10
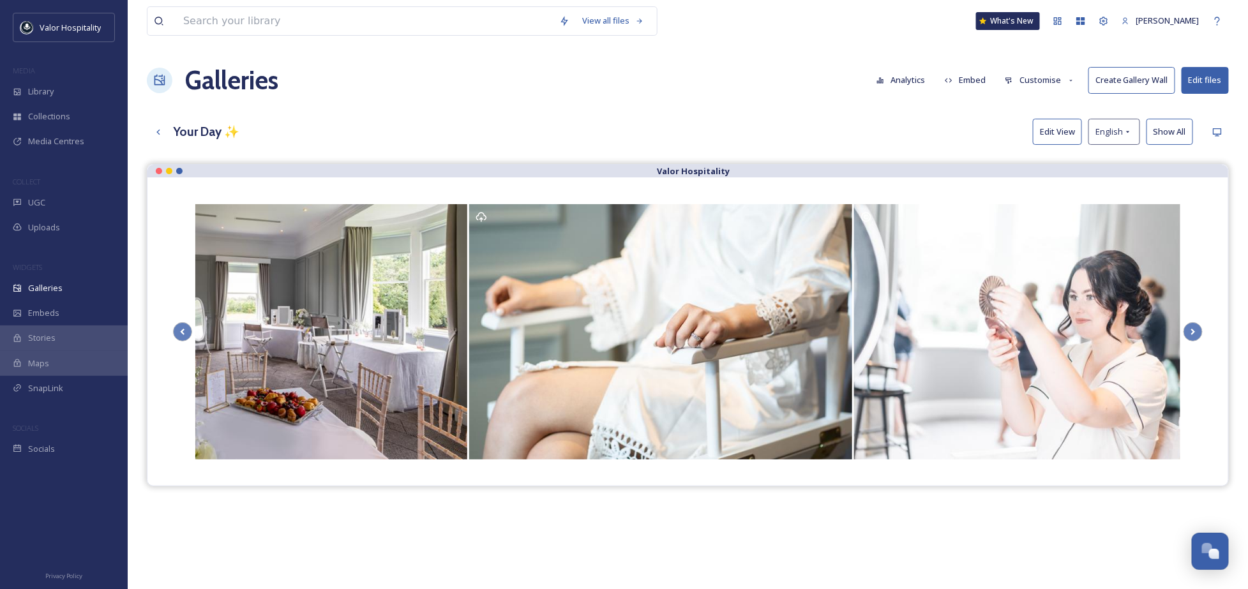
click at [1031, 84] on button "Customise" at bounding box center [1040, 80] width 84 height 25
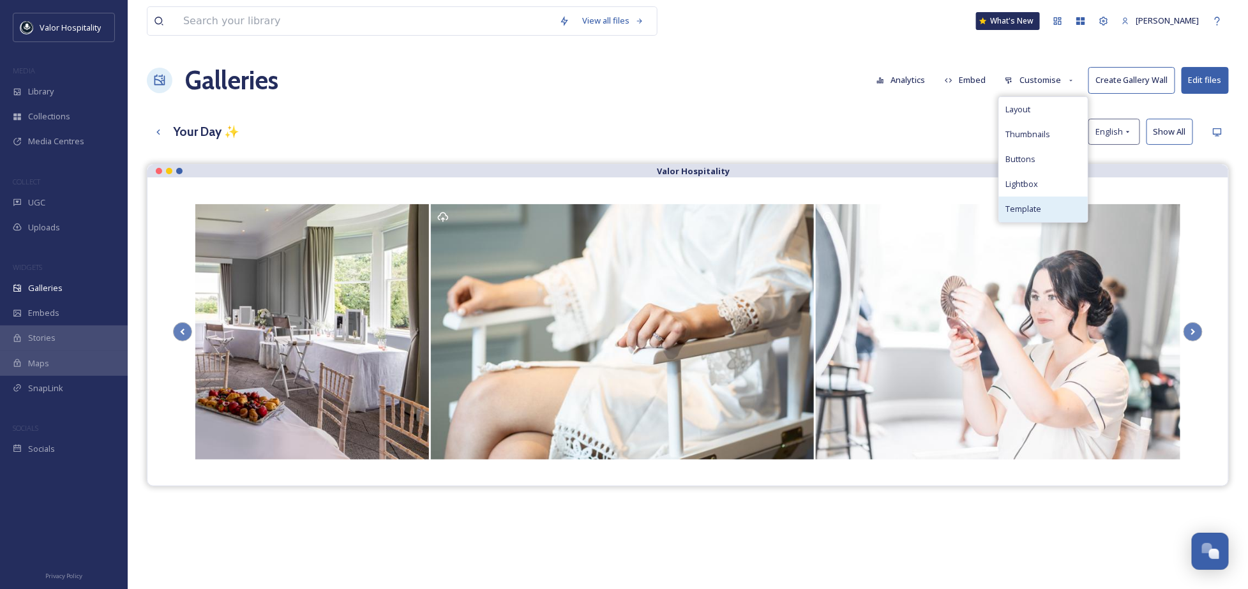
click at [1067, 211] on div "Template" at bounding box center [1043, 209] width 89 height 25
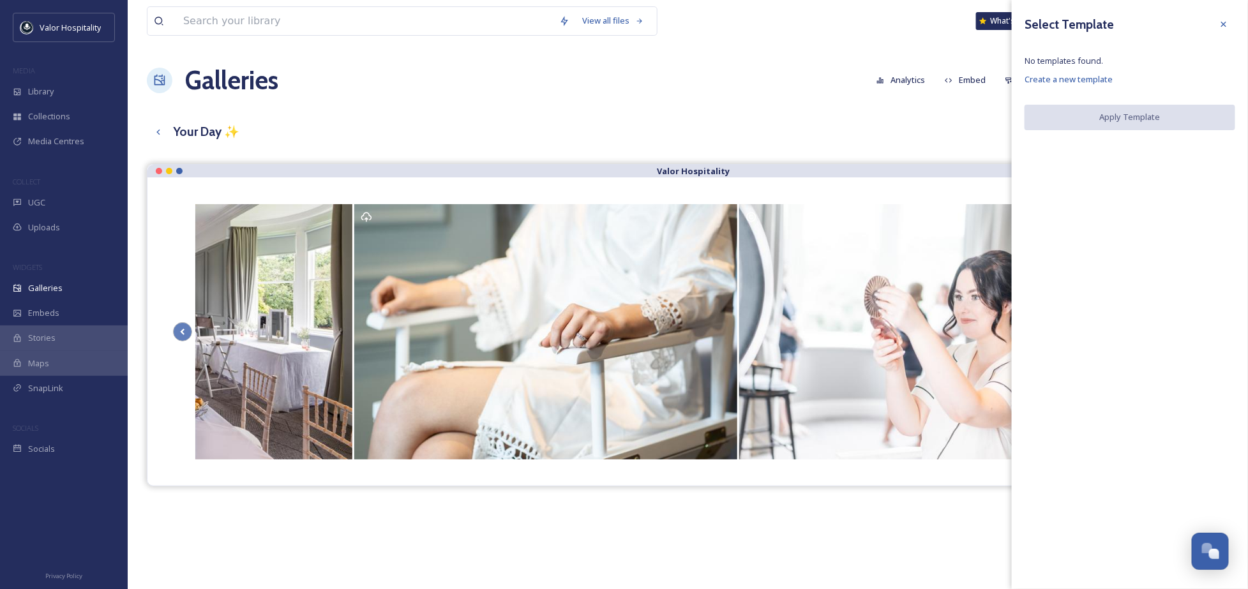
click at [1228, 21] on icon at bounding box center [1224, 24] width 10 height 10
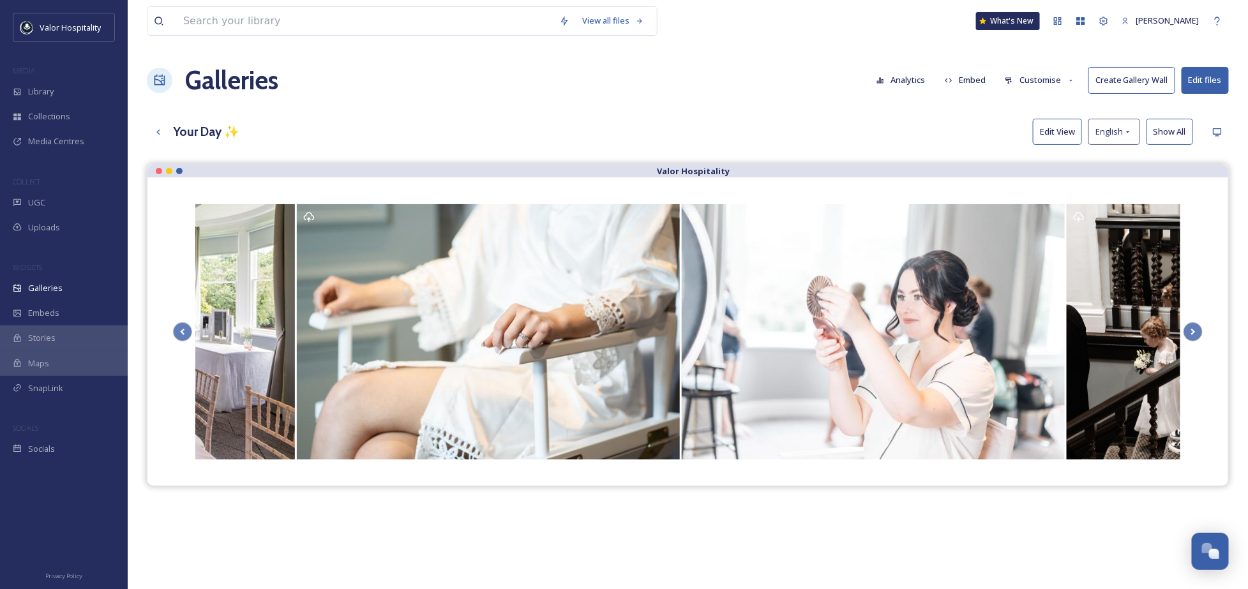
click at [1197, 75] on button "Edit files" at bounding box center [1205, 80] width 47 height 26
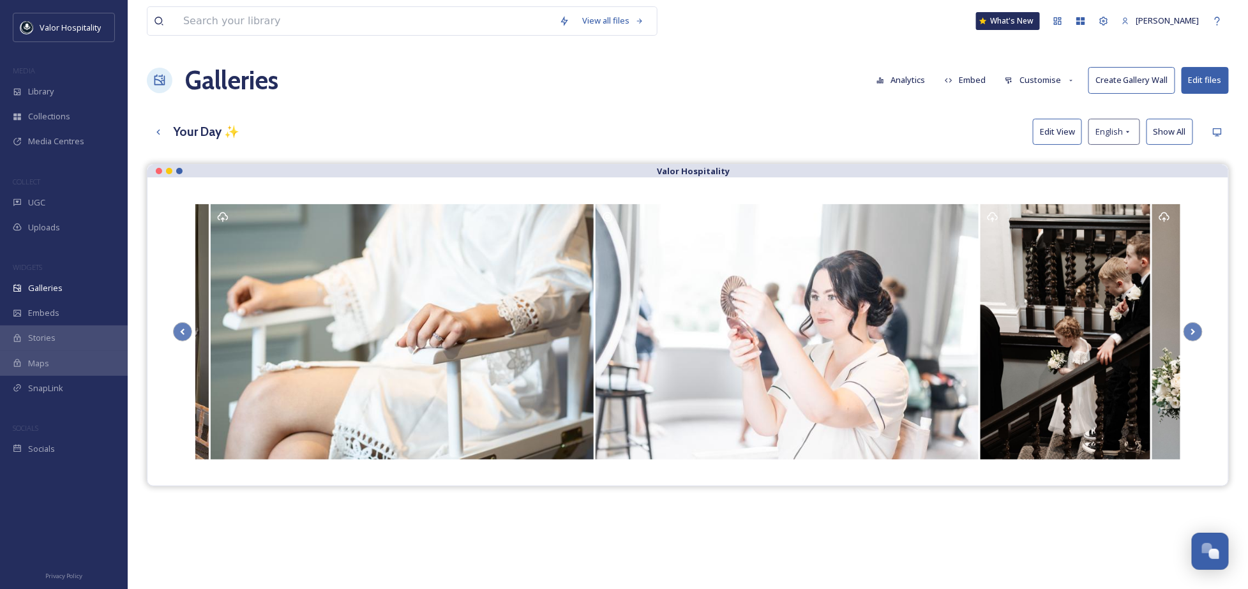
click at [947, 116] on div "View all files What's New Ninar Elkak Galleries Analytics Embed Customise Creat…" at bounding box center [688, 386] width 1120 height 772
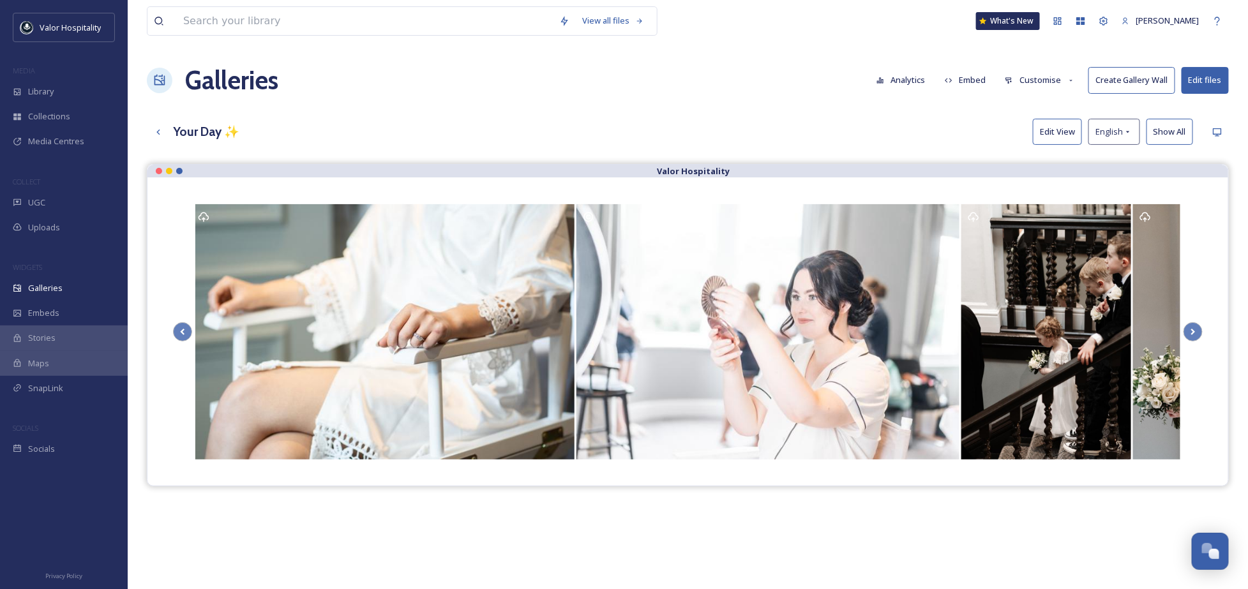
click at [970, 120] on div "Your Day ✨ Edit View English Show All" at bounding box center [688, 132] width 1082 height 26
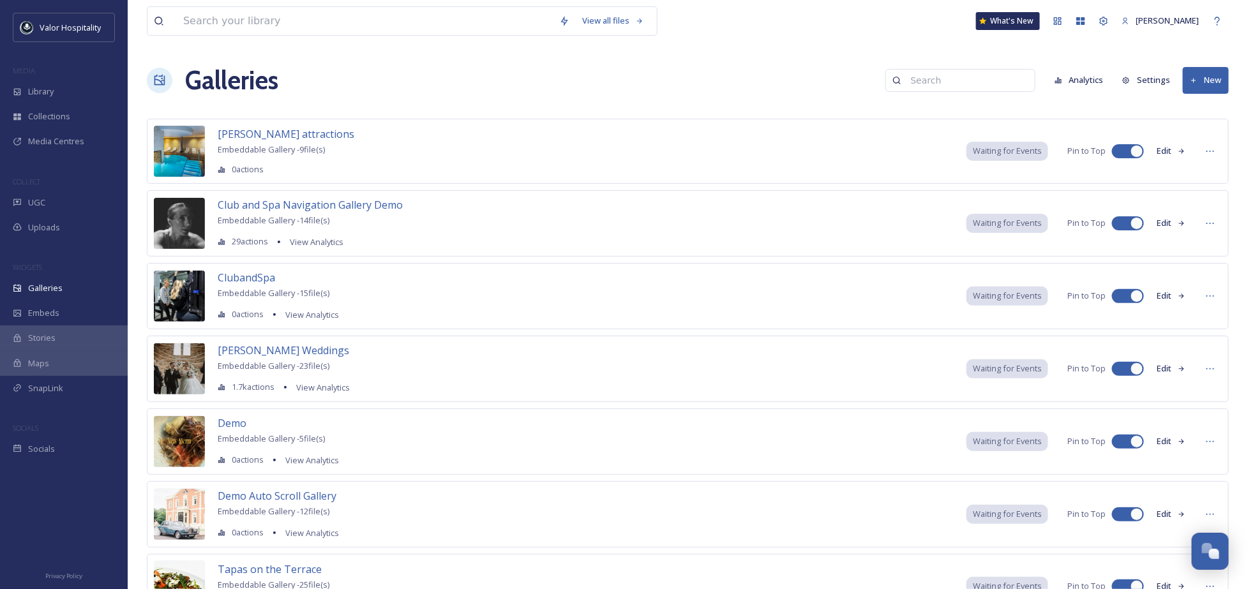
scroll to position [218, 0]
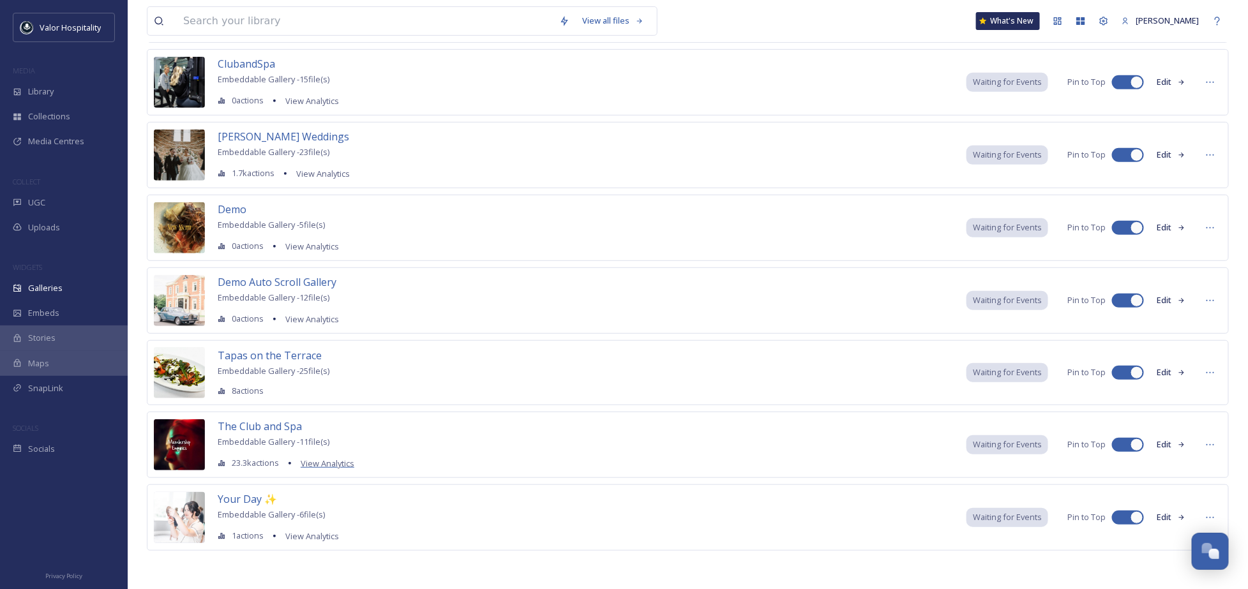
click at [322, 458] on span "View Analytics" at bounding box center [328, 463] width 54 height 11
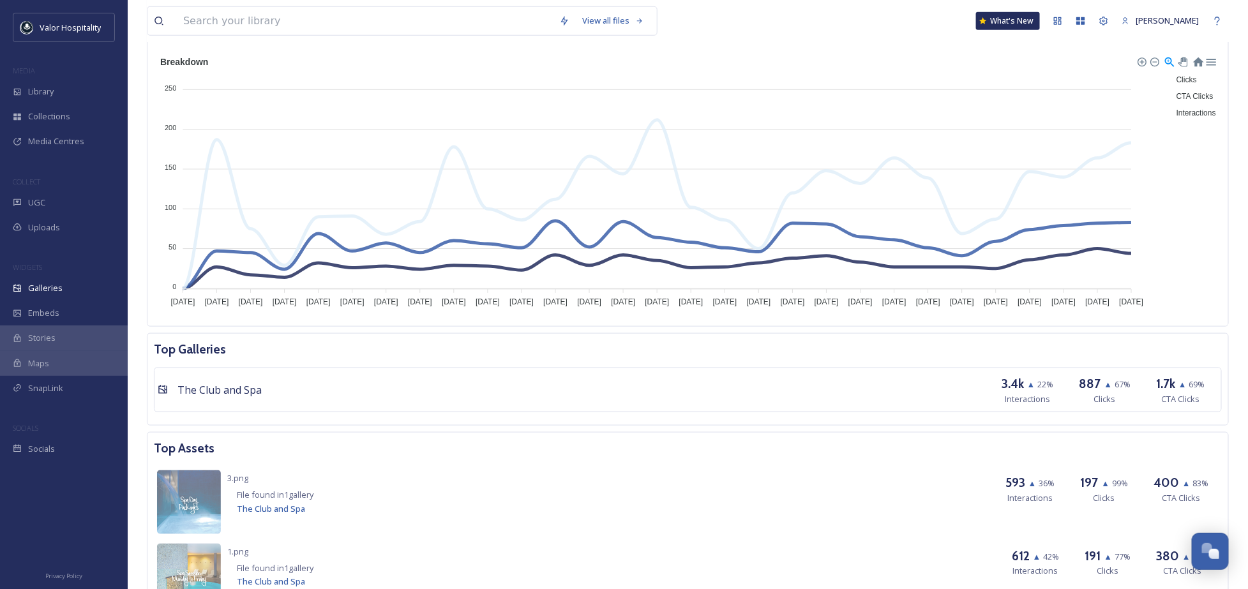
scroll to position [453, 0]
